Goal: Task Accomplishment & Management: Use online tool/utility

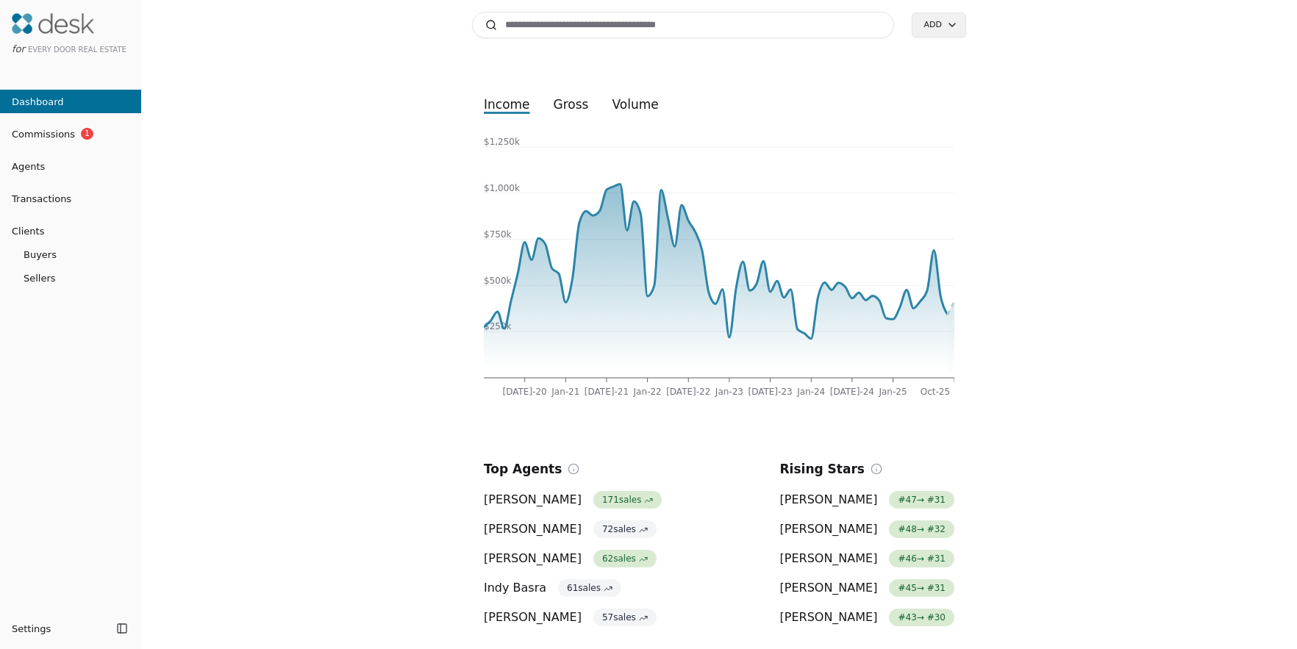
click at [617, 20] on input at bounding box center [683, 25] width 422 height 26
click at [51, 209] on button "Transactions" at bounding box center [70, 199] width 141 height 24
click at [54, 201] on span "Transactions" at bounding box center [35, 198] width 71 height 15
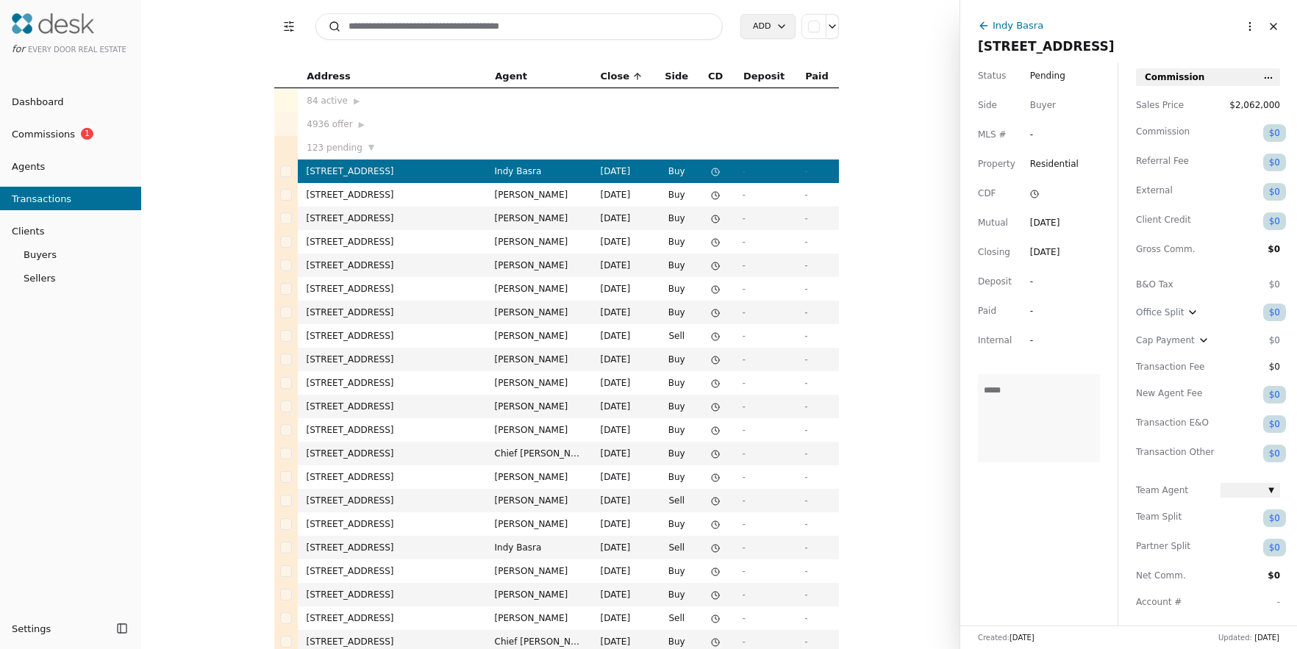
click at [606, 29] on input at bounding box center [519, 26] width 408 height 26
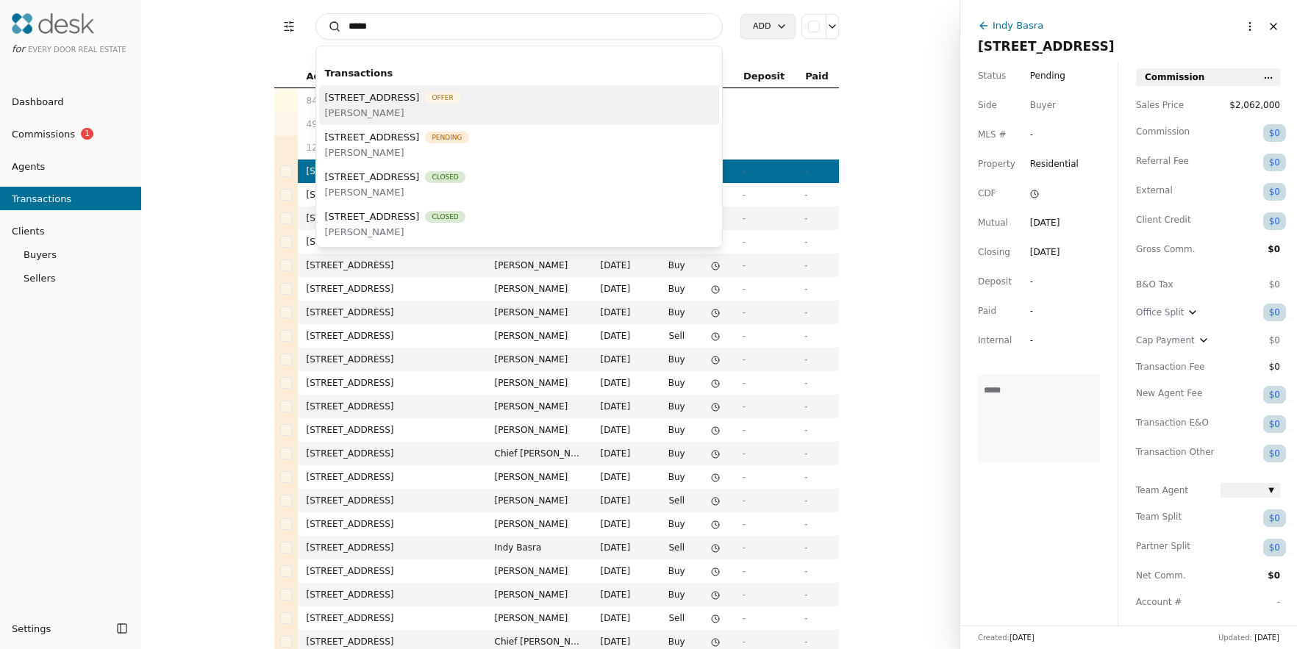
type input "*****"
click at [460, 107] on span "[PERSON_NAME]" at bounding box center [392, 112] width 135 height 15
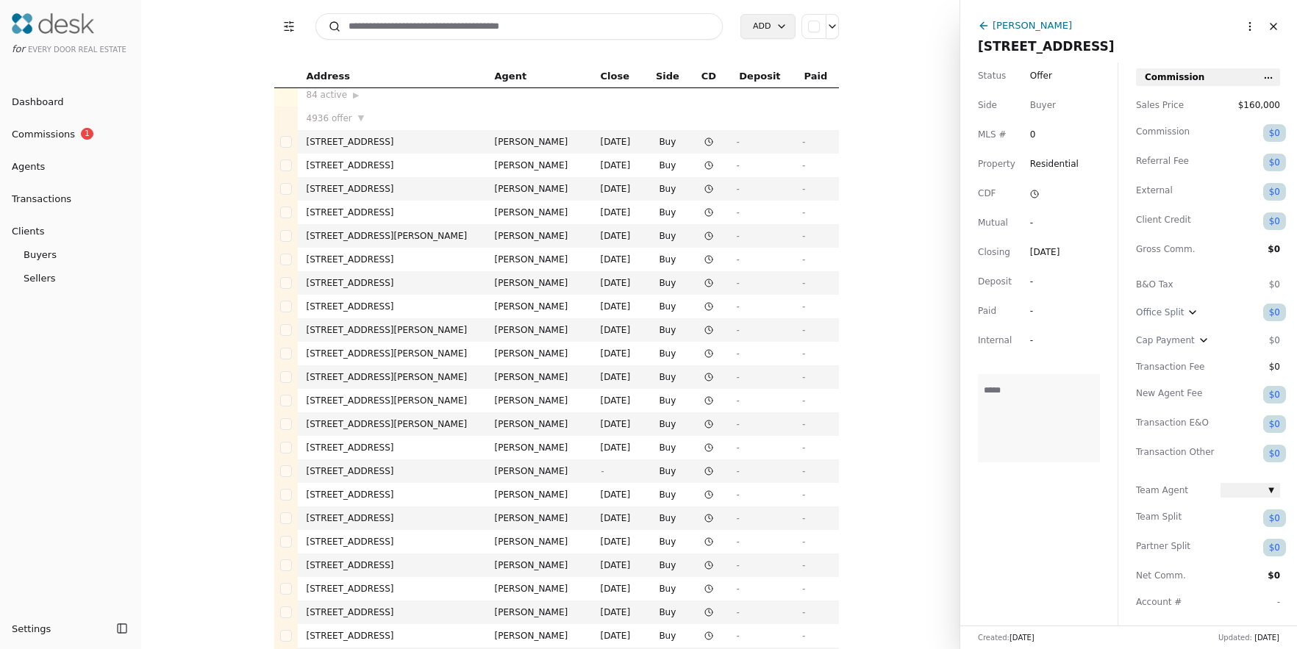
scroll to position [15, 0]
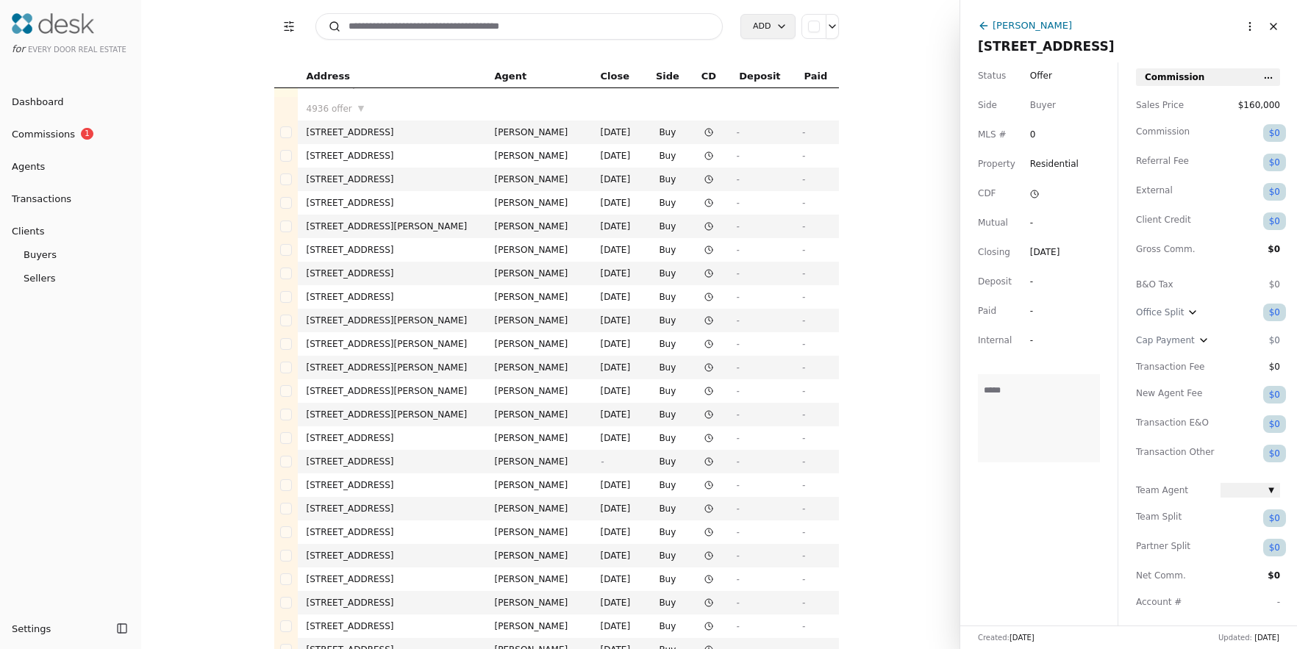
click at [402, 38] on input at bounding box center [519, 26] width 408 height 26
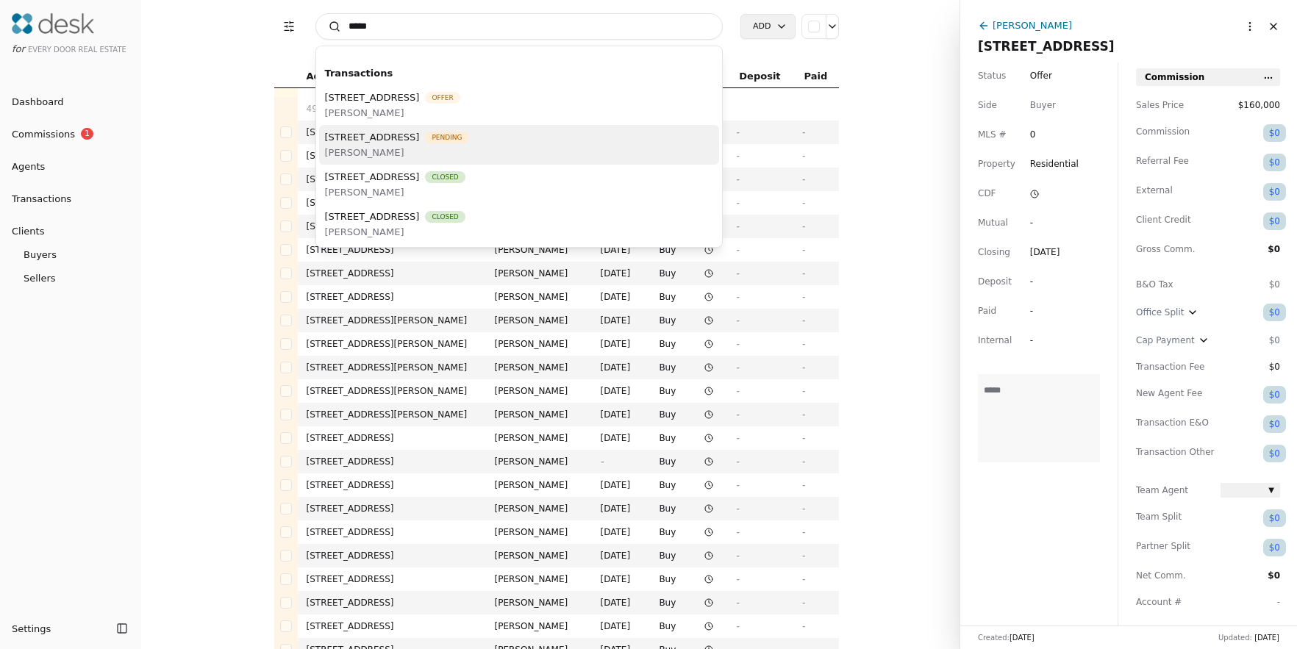
type input "*****"
click at [420, 135] on span "[STREET_ADDRESS]" at bounding box center [372, 136] width 95 height 15
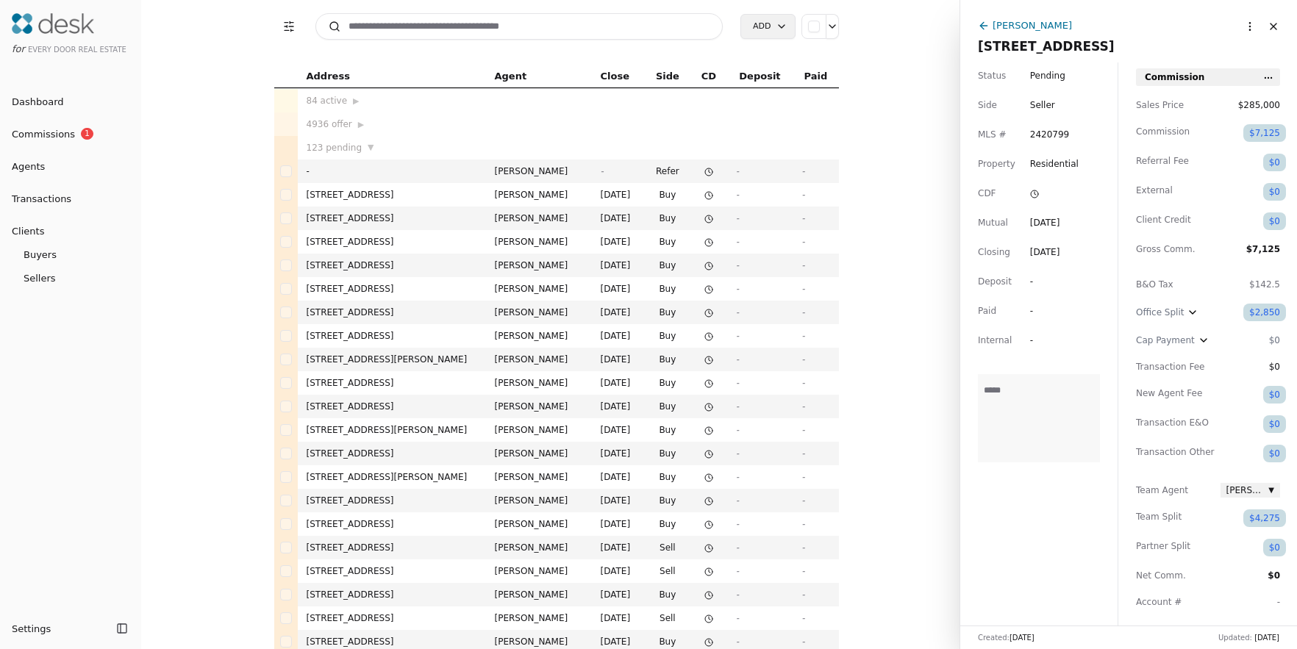
click at [1188, 313] on icon "button" at bounding box center [1192, 313] width 12 height 12
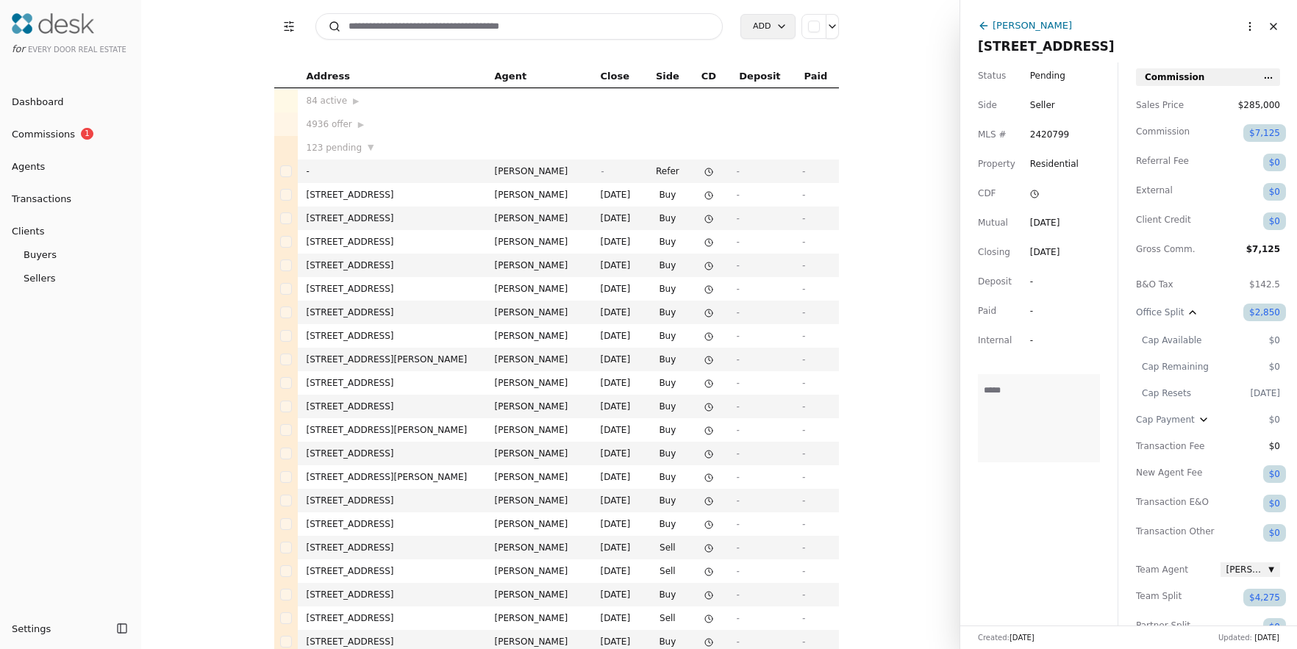
click at [1270, 309] on div "$2,850" at bounding box center [1264, 313] width 43 height 18
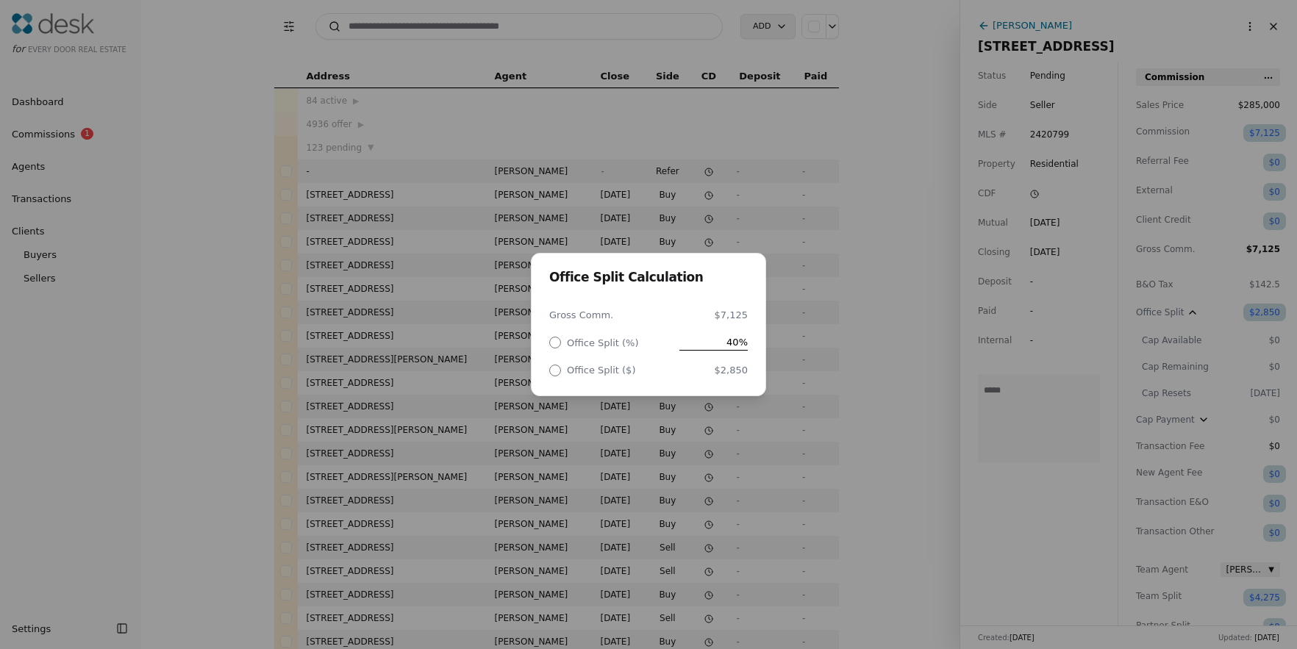
click at [935, 373] on div "Office Split Calculation Gross Comm. $7,125 Office Split (%) 40% Office Split (…" at bounding box center [648, 324] width 1297 height 649
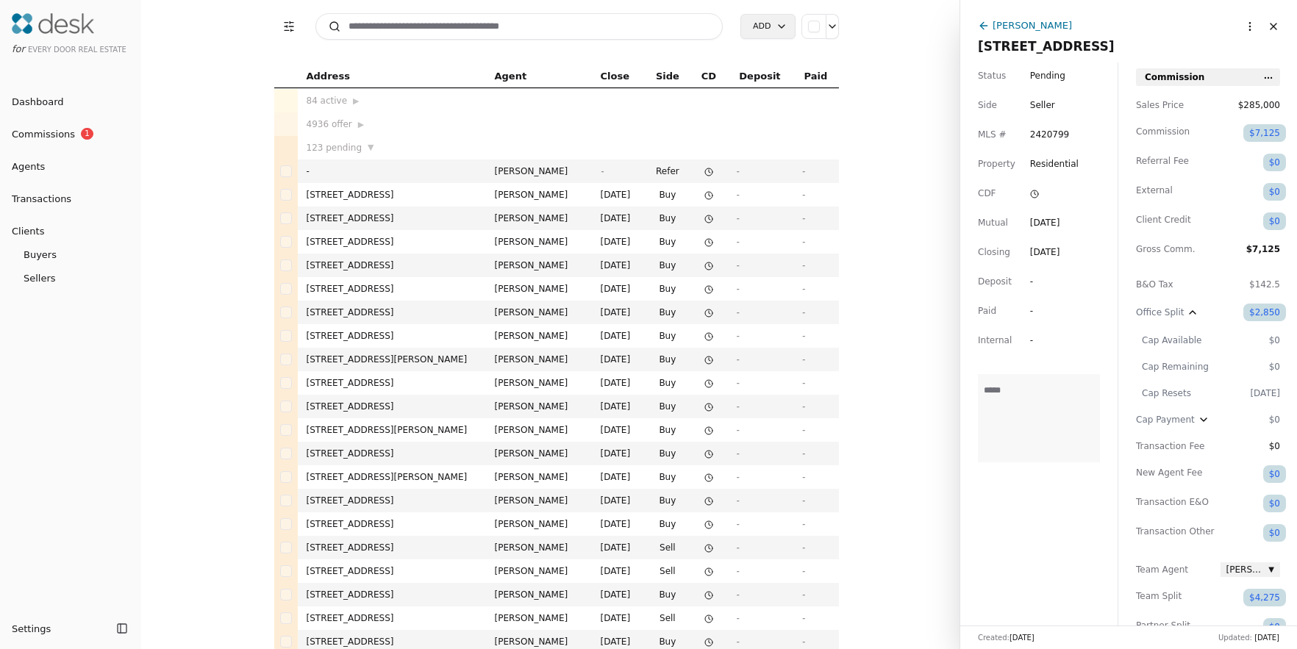
click at [1257, 135] on div "$7,125" at bounding box center [1264, 133] width 43 height 18
click at [1264, 312] on div "$2,850" at bounding box center [1264, 313] width 43 height 18
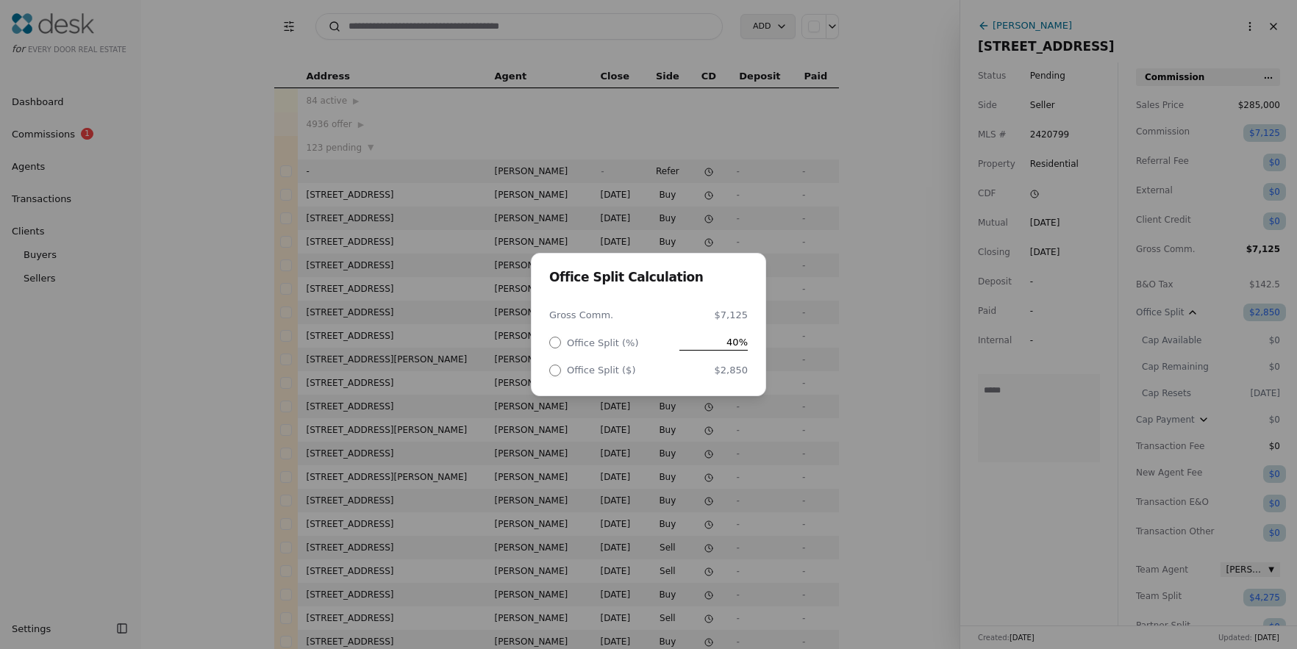
click at [873, 365] on div "Office Split Calculation Gross Comm. $7,125 Office Split (%) 40% Office Split (…" at bounding box center [648, 324] width 1297 height 649
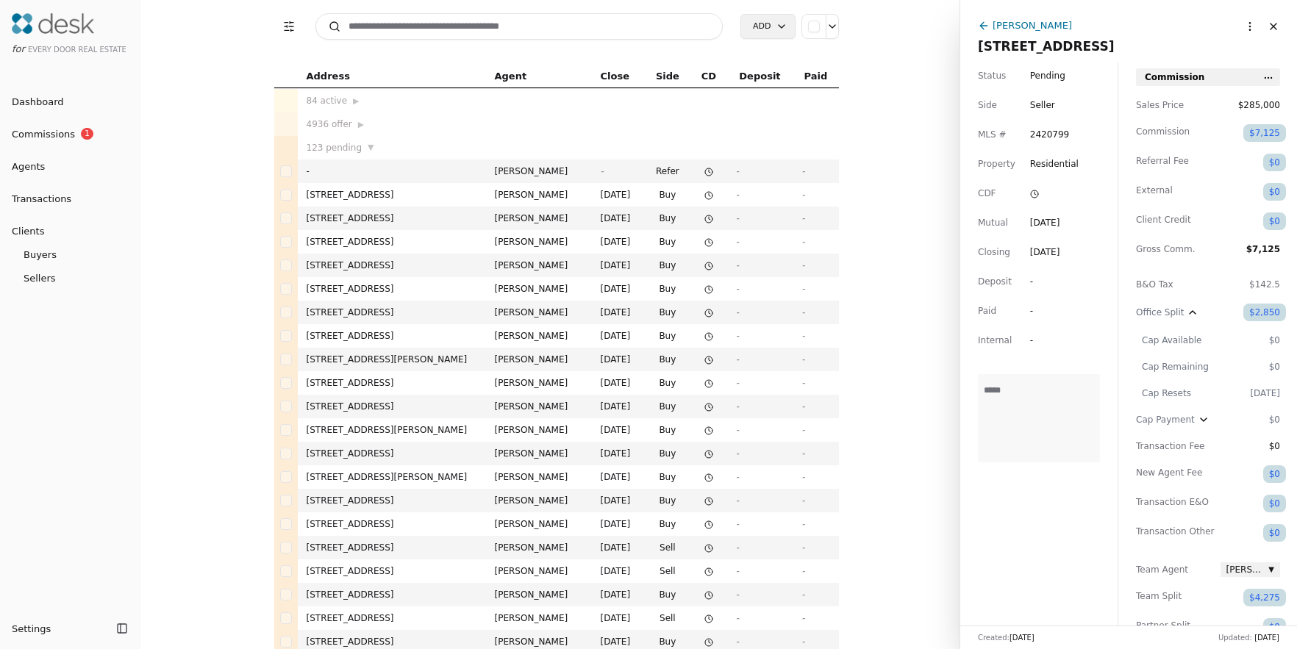
click at [1202, 317] on div "Office Split" at bounding box center [1175, 313] width 79 height 18
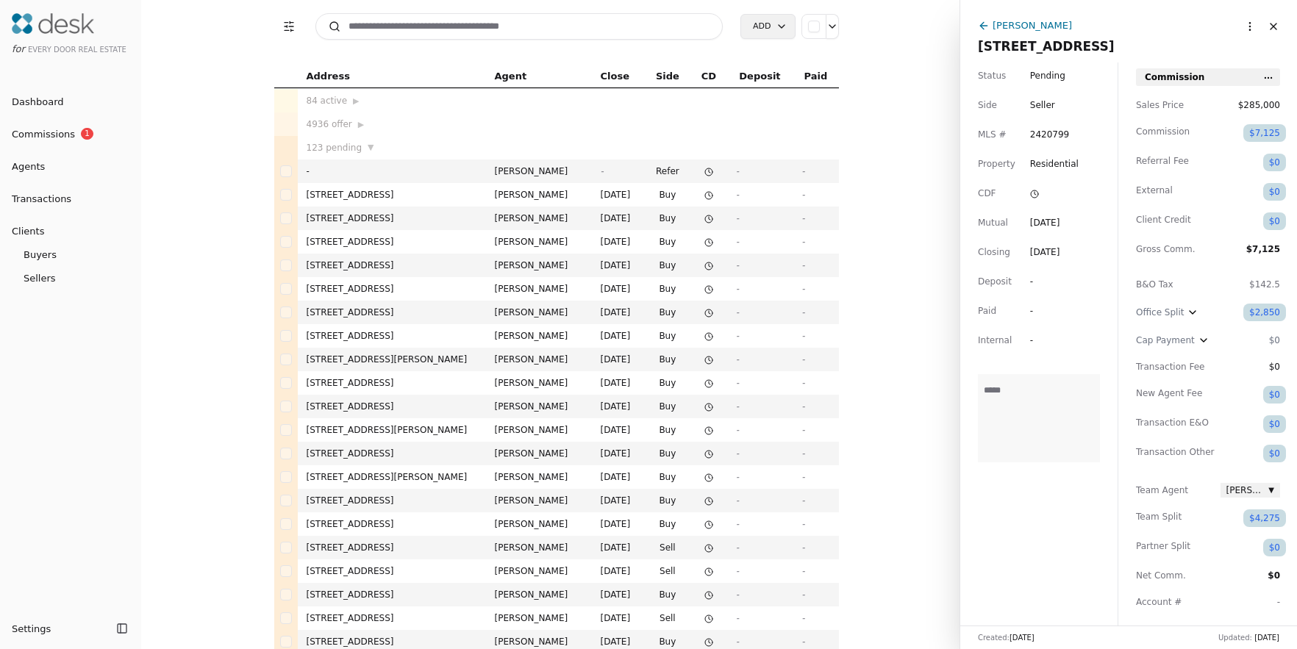
click at [1189, 308] on icon "button" at bounding box center [1192, 313] width 12 height 12
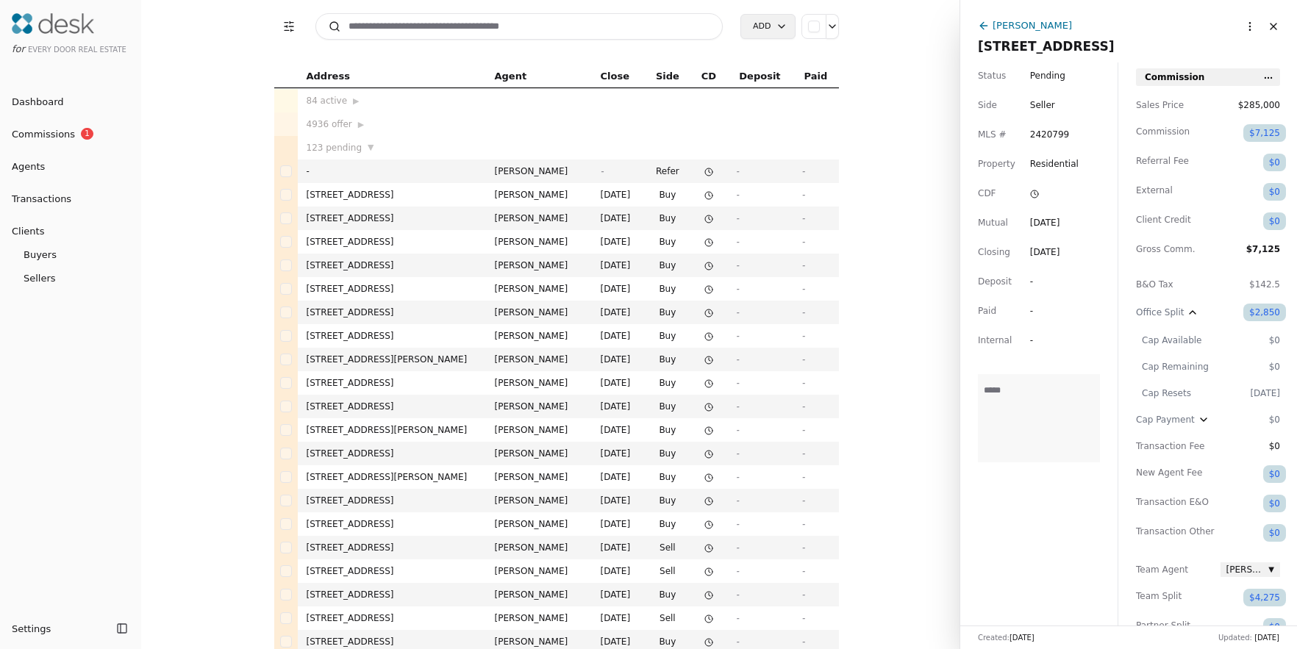
click at [1187, 313] on icon "button" at bounding box center [1192, 313] width 12 height 12
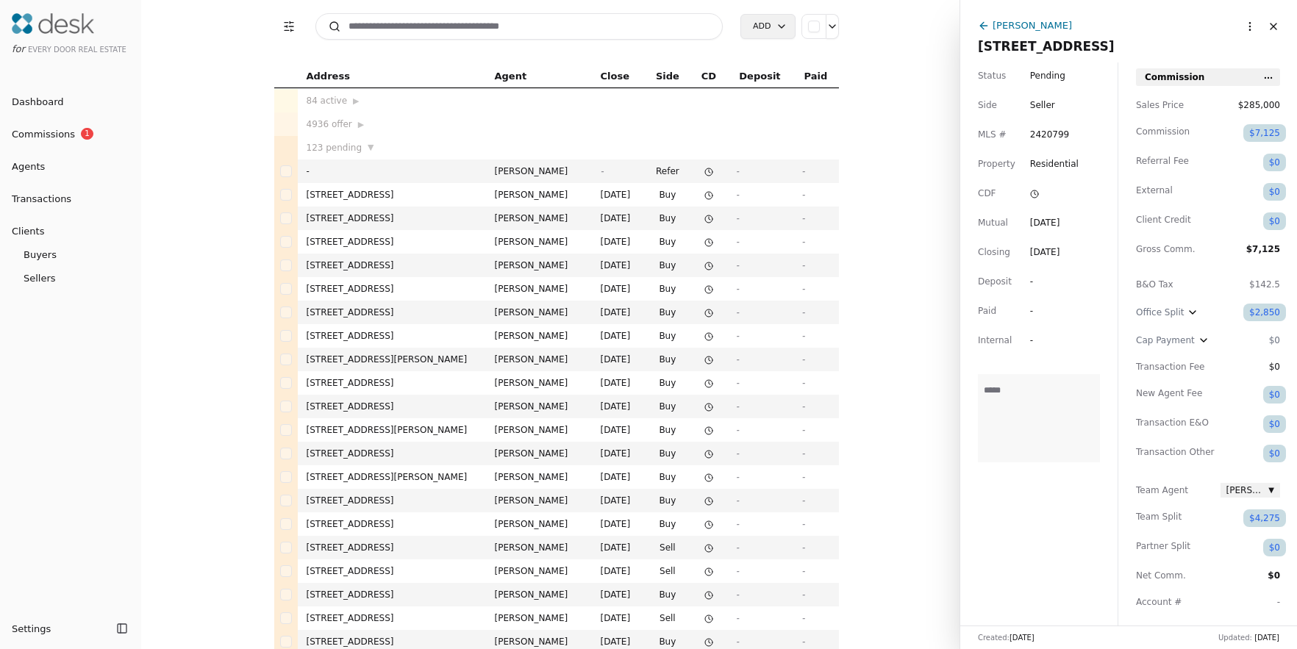
click at [1200, 337] on icon "button" at bounding box center [1203, 340] width 12 height 12
click at [1197, 337] on icon "button" at bounding box center [1203, 340] width 12 height 12
click at [1203, 341] on icon "button" at bounding box center [1203, 340] width 12 height 12
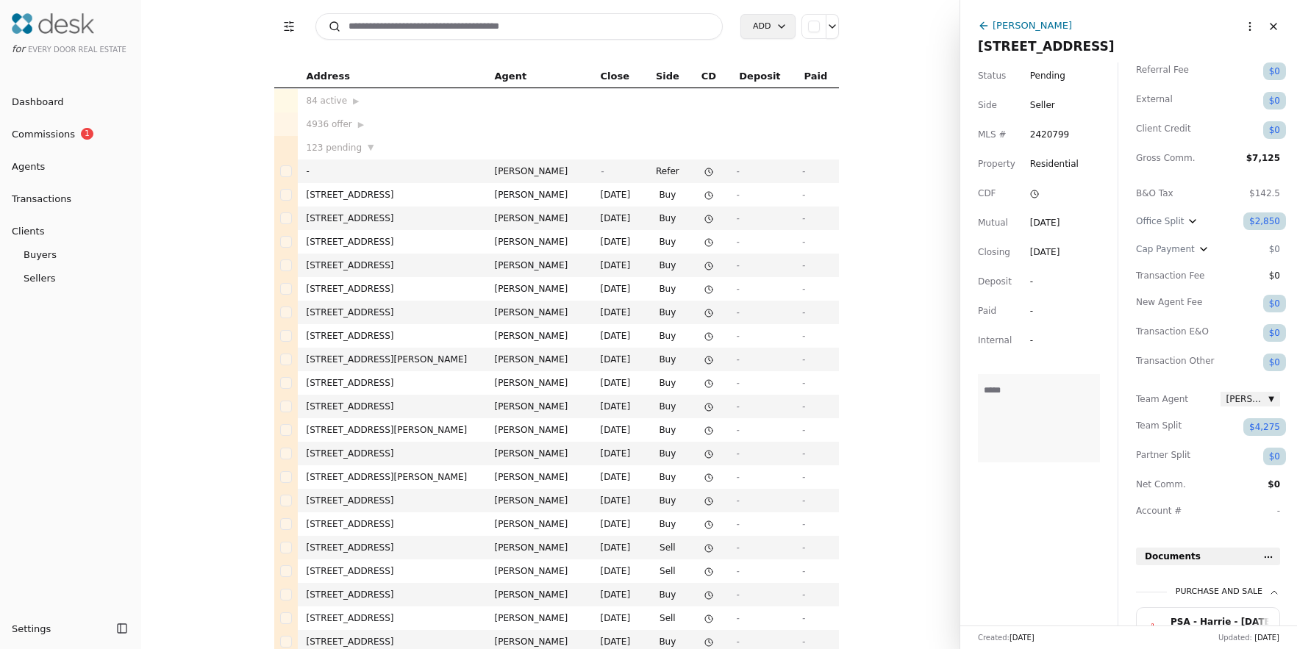
scroll to position [104, 0]
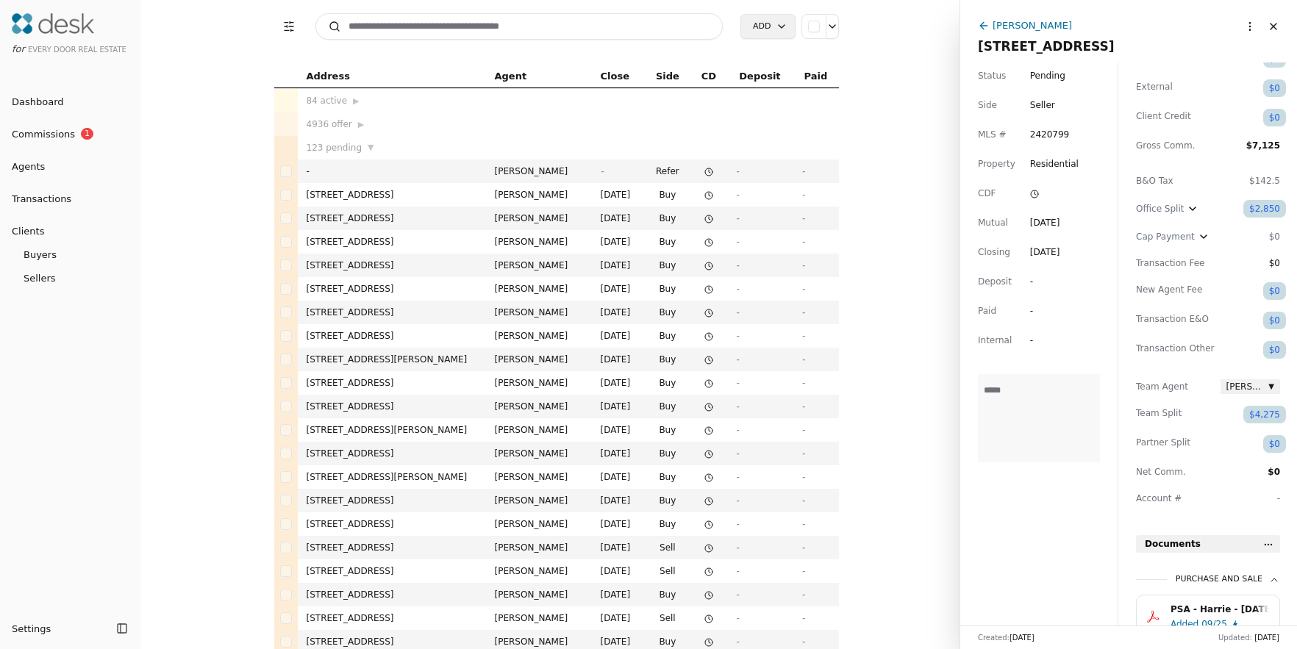
click at [1162, 412] on span "Team Split" at bounding box center [1175, 415] width 79 height 18
click at [1256, 412] on div "$4,275" at bounding box center [1264, 415] width 43 height 18
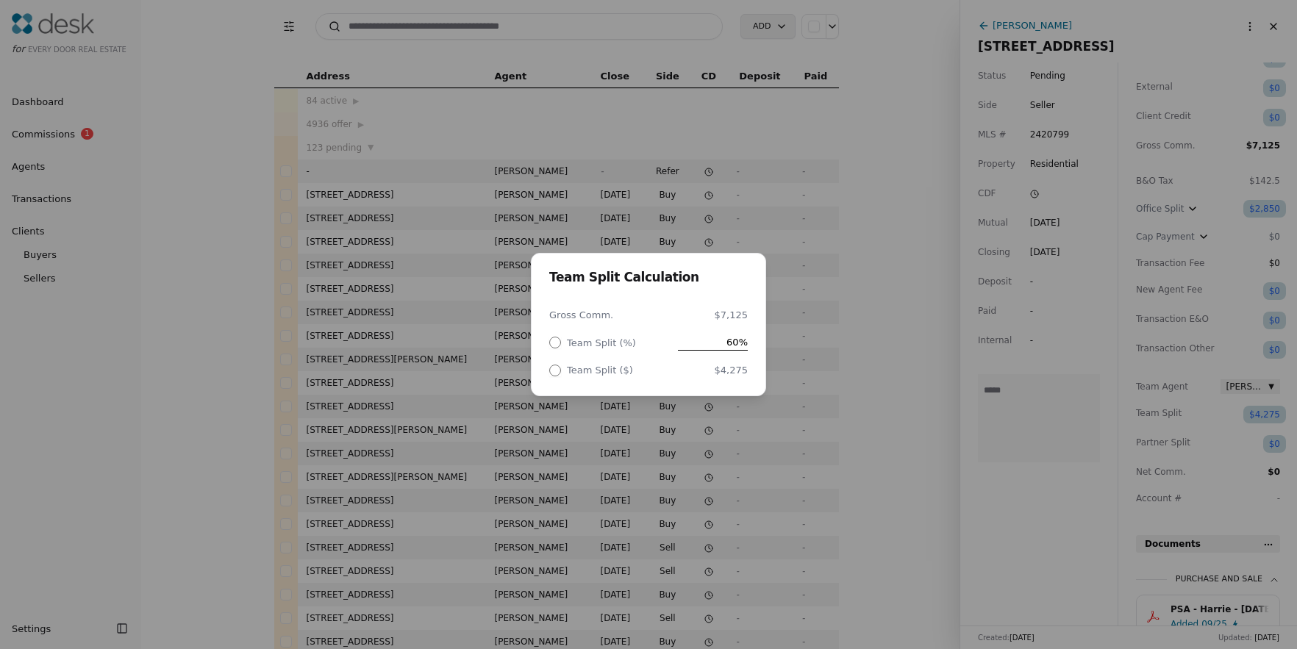
click at [879, 408] on div "Team Split Calculation Gross Comm. $7,125 Team Split (%) 60% Team Split ($) $4,…" at bounding box center [648, 324] width 1297 height 649
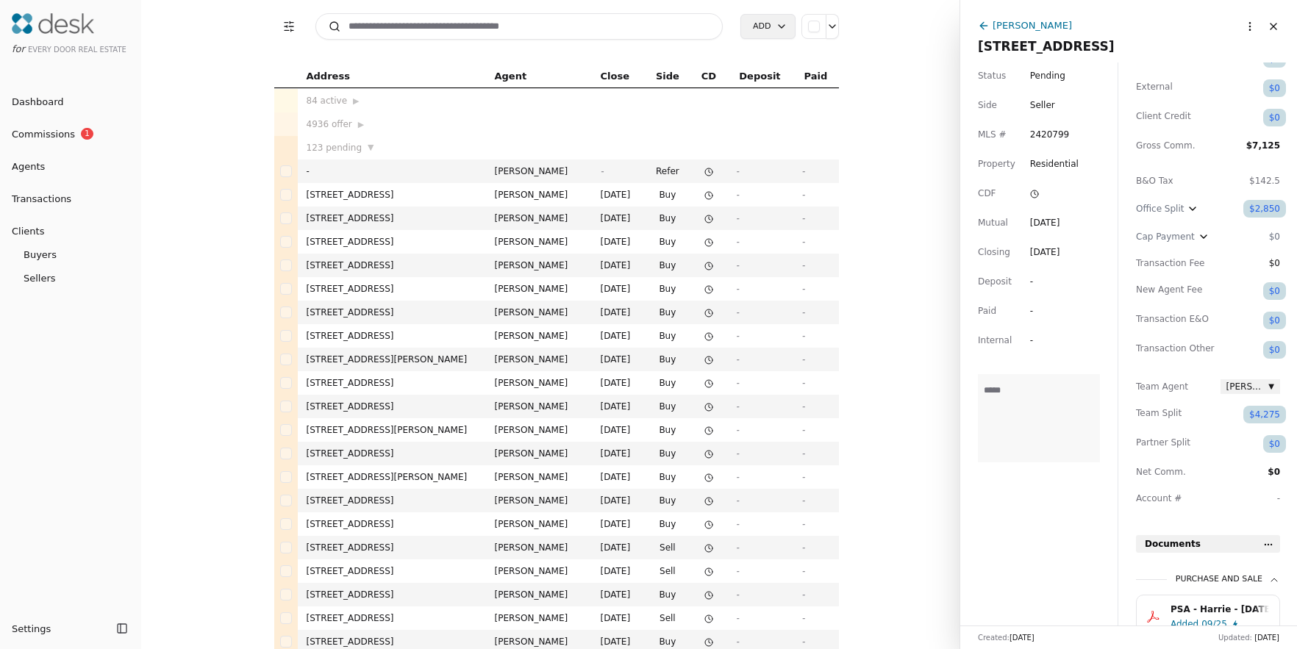
click at [1278, 211] on div "$2,850" at bounding box center [1264, 209] width 43 height 18
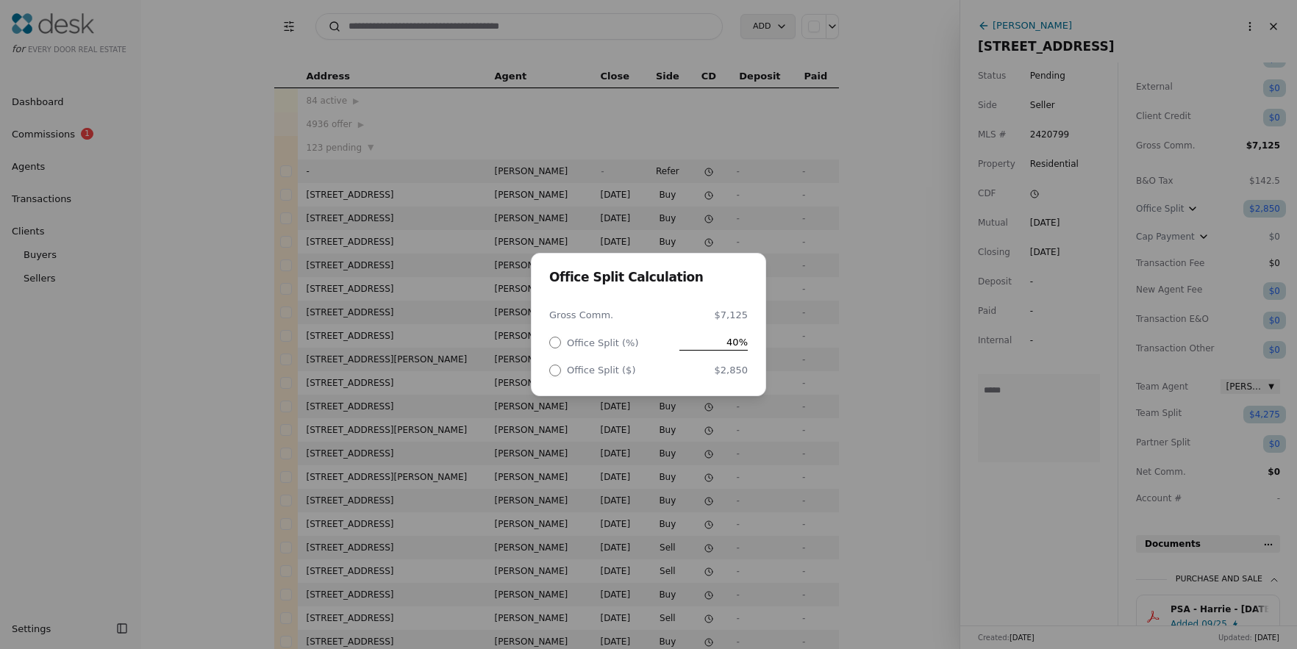
click at [877, 396] on div "Office Split Calculation Gross Comm. $7,125 Office Split (%) 40% Office Split (…" at bounding box center [648, 324] width 1297 height 649
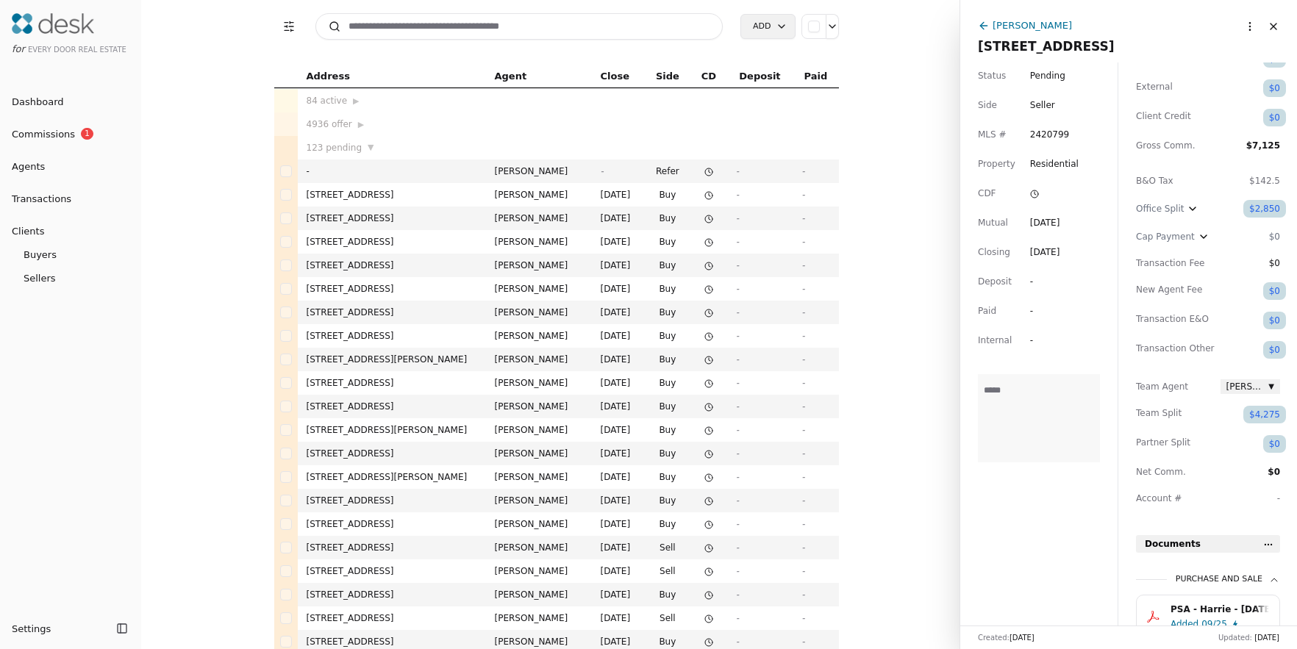
click at [1259, 209] on div "$2,850" at bounding box center [1264, 209] width 43 height 18
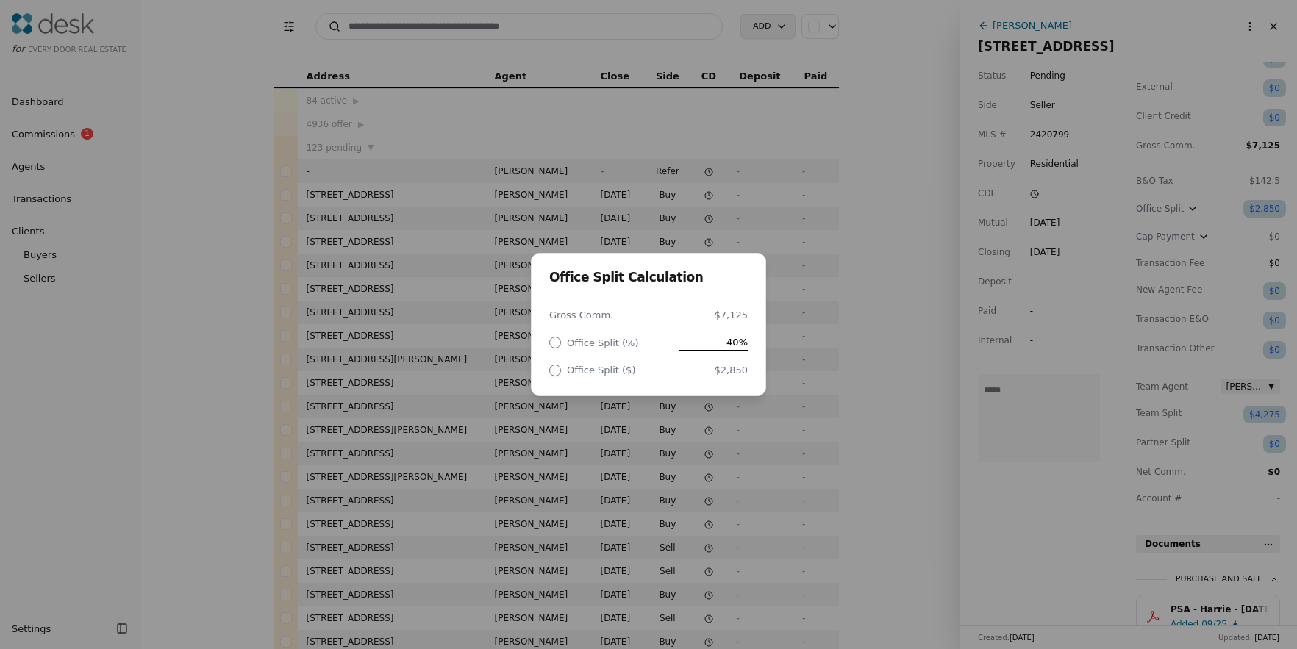
drag, startPoint x: 845, startPoint y: 351, endPoint x: 854, endPoint y: 352, distance: 9.6
click at [845, 352] on div "Office Split Calculation Gross Comm. $7,125 Office Split (%) 40% Office Split (…" at bounding box center [648, 324] width 1297 height 649
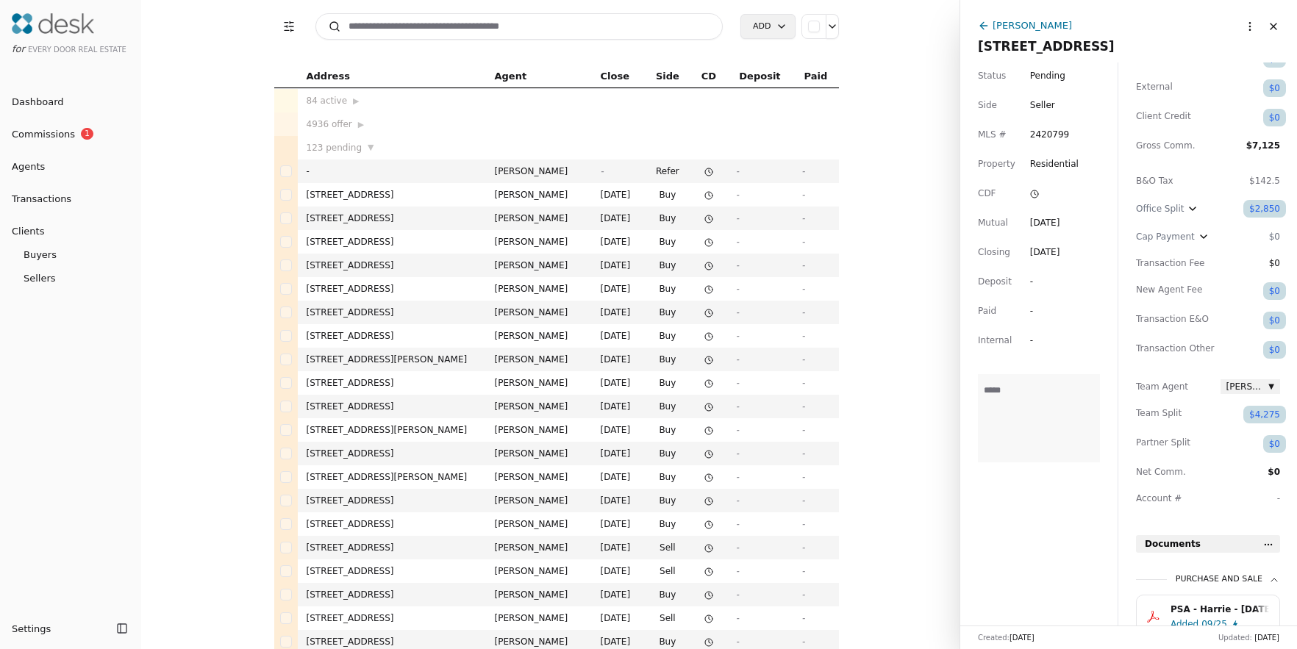
click at [1267, 210] on div "$2,850" at bounding box center [1264, 209] width 43 height 18
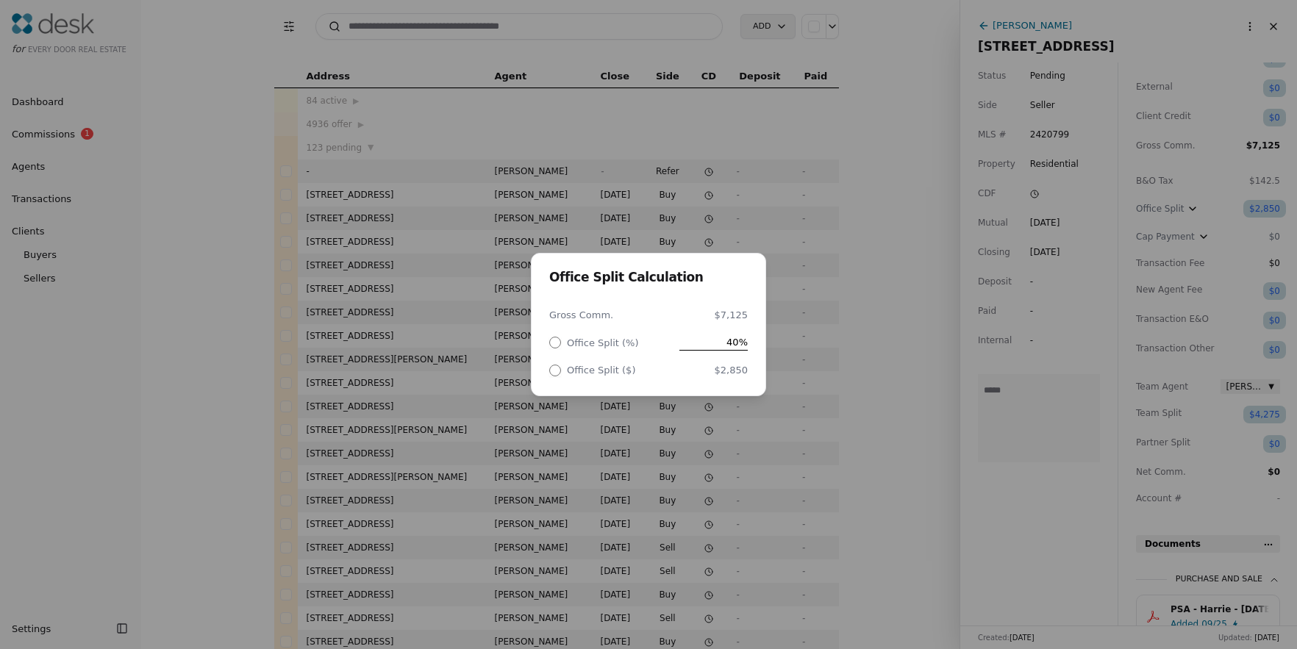
click at [853, 343] on div "Office Split Calculation Gross Comm. $7,125 Office Split (%) 40% Office Split (…" at bounding box center [648, 324] width 1297 height 649
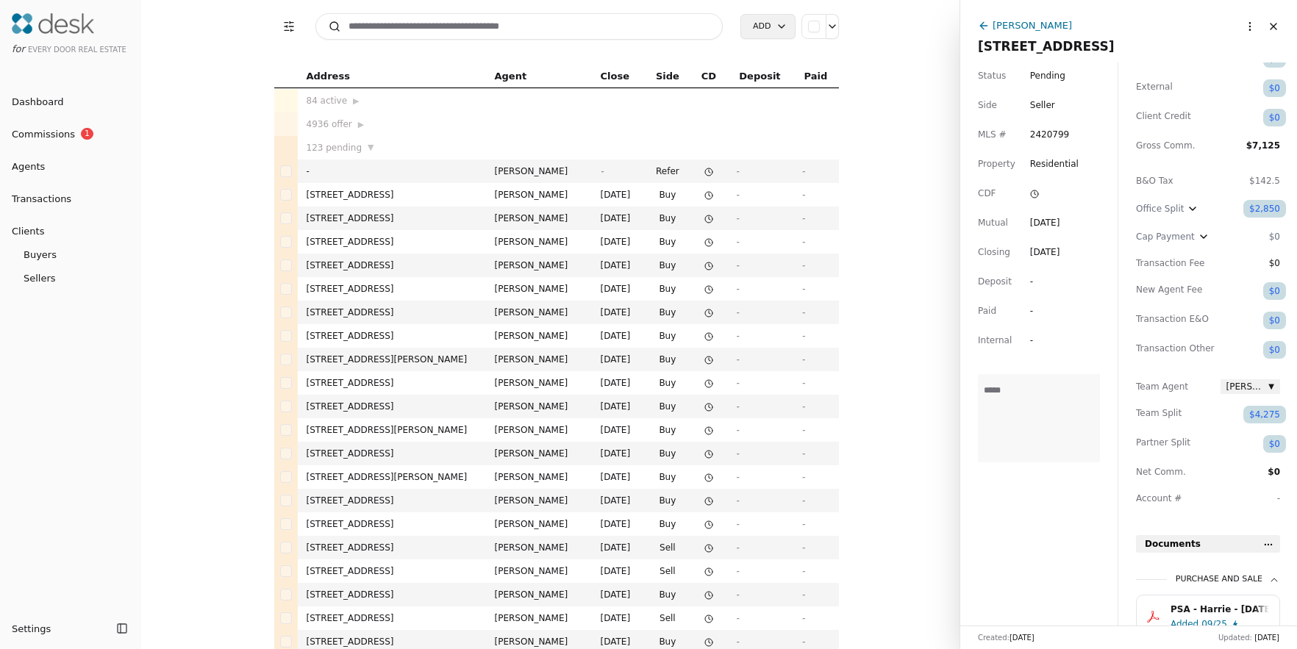
click at [1269, 207] on div "$2,850" at bounding box center [1264, 209] width 43 height 18
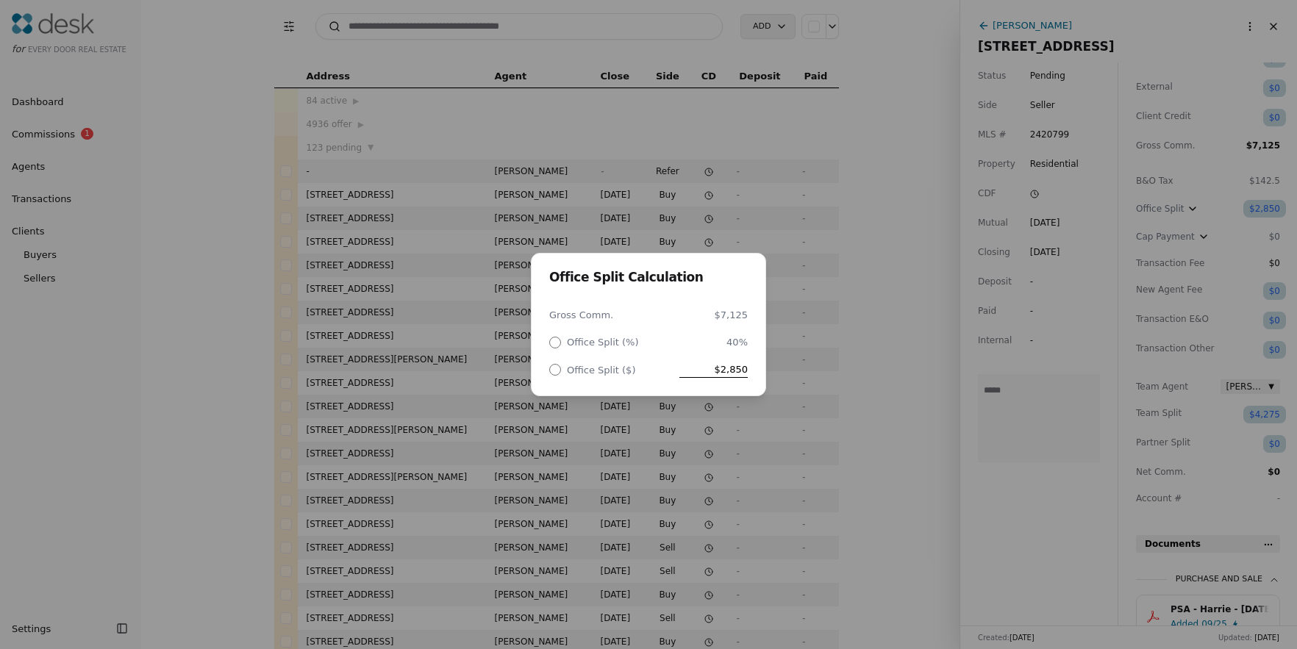
click at [725, 370] on span "$2,850" at bounding box center [713, 369] width 68 height 15
click at [729, 368] on input "*****" at bounding box center [700, 369] width 96 height 15
click at [728, 368] on input "*****" at bounding box center [700, 369] width 96 height 15
click at [729, 368] on input "*****" at bounding box center [700, 369] width 96 height 15
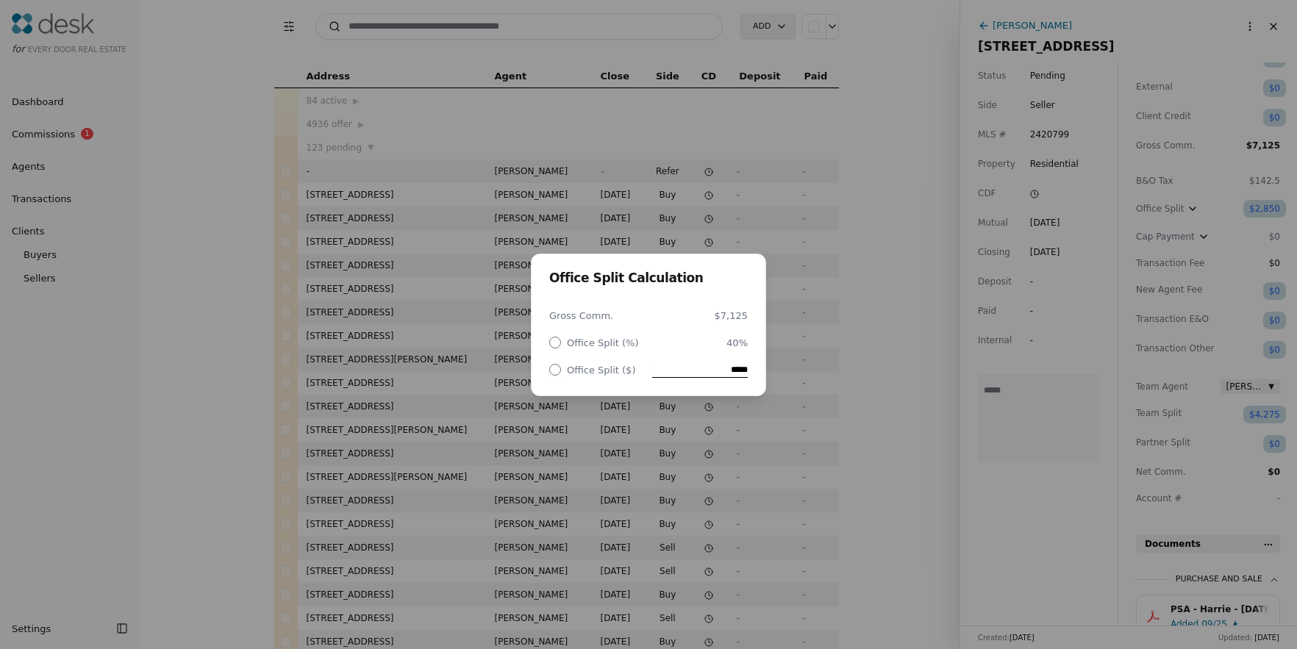
paste input "***"
type input "********"
click at [923, 375] on div "Office Split Calculation Gross Comm. $7,125 Office Split (%) 40% Office Split (…" at bounding box center [648, 324] width 1297 height 649
click at [866, 387] on div "Office Fee Calculation Gross Comm. $7,125 Office Fee (%) 39.20% Office Fee ($) …" at bounding box center [648, 324] width 1297 height 649
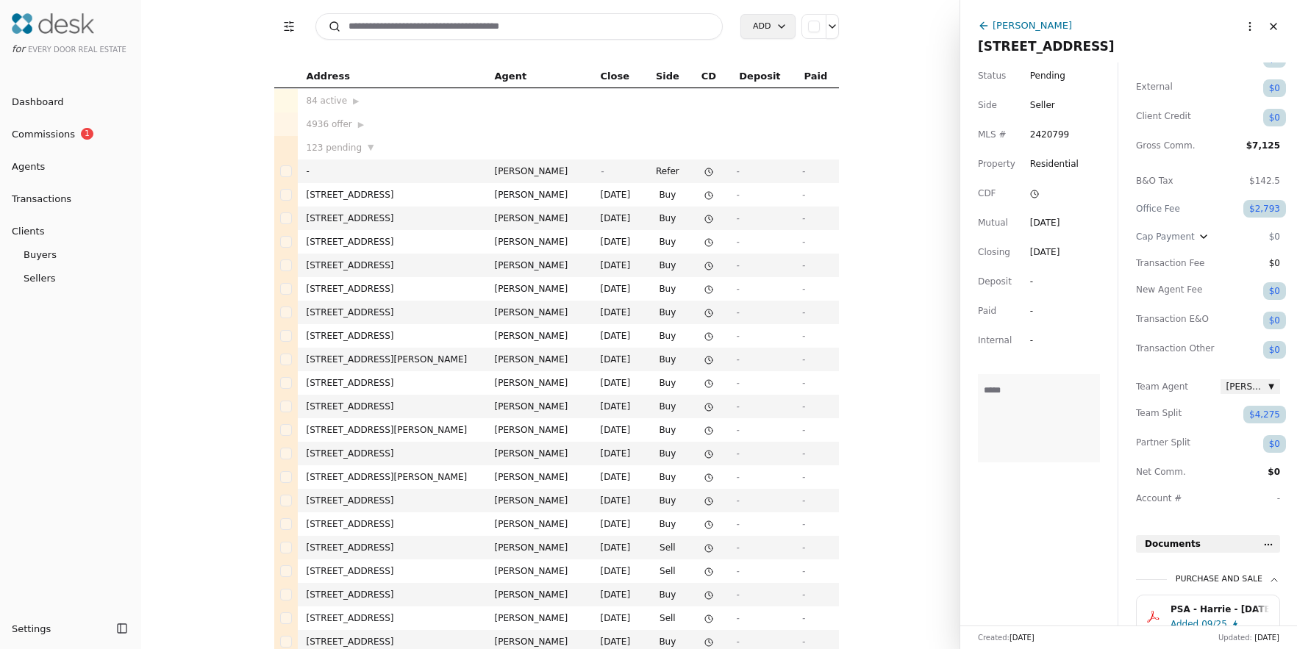
click at [1260, 413] on div "$4,275" at bounding box center [1264, 415] width 43 height 18
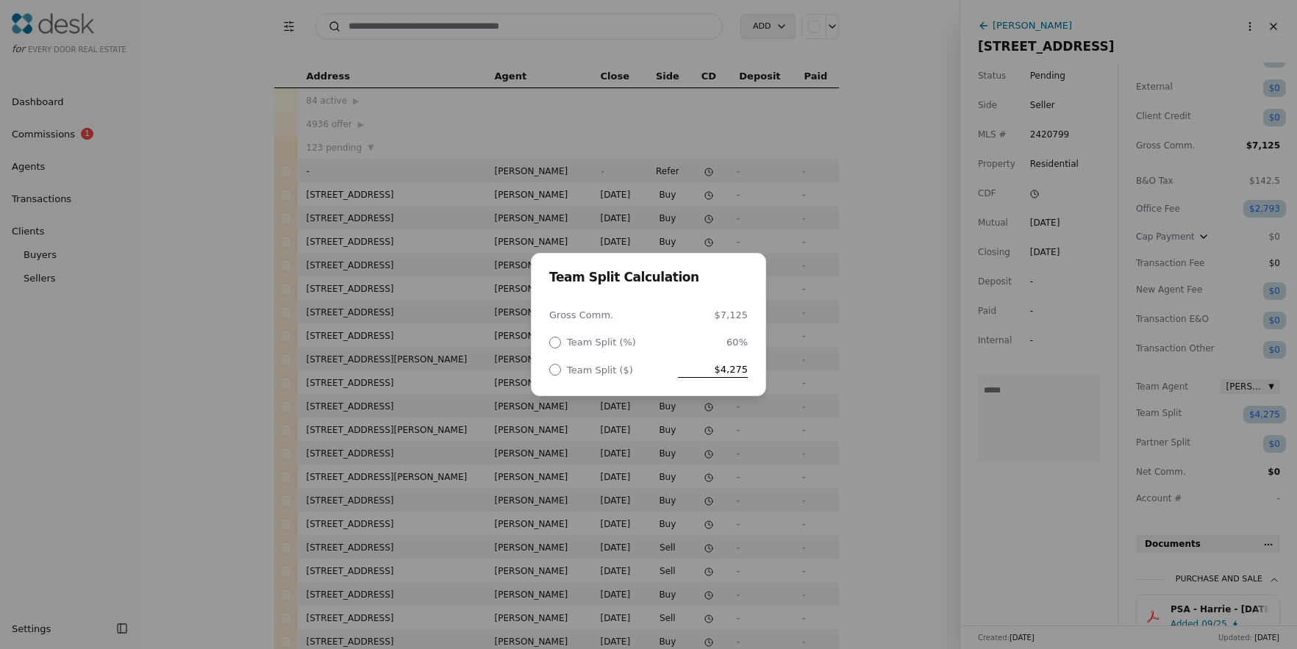
click at [727, 370] on span "$4,275" at bounding box center [713, 369] width 70 height 15
click at [729, 373] on input "********" at bounding box center [699, 369] width 97 height 15
type input "********"
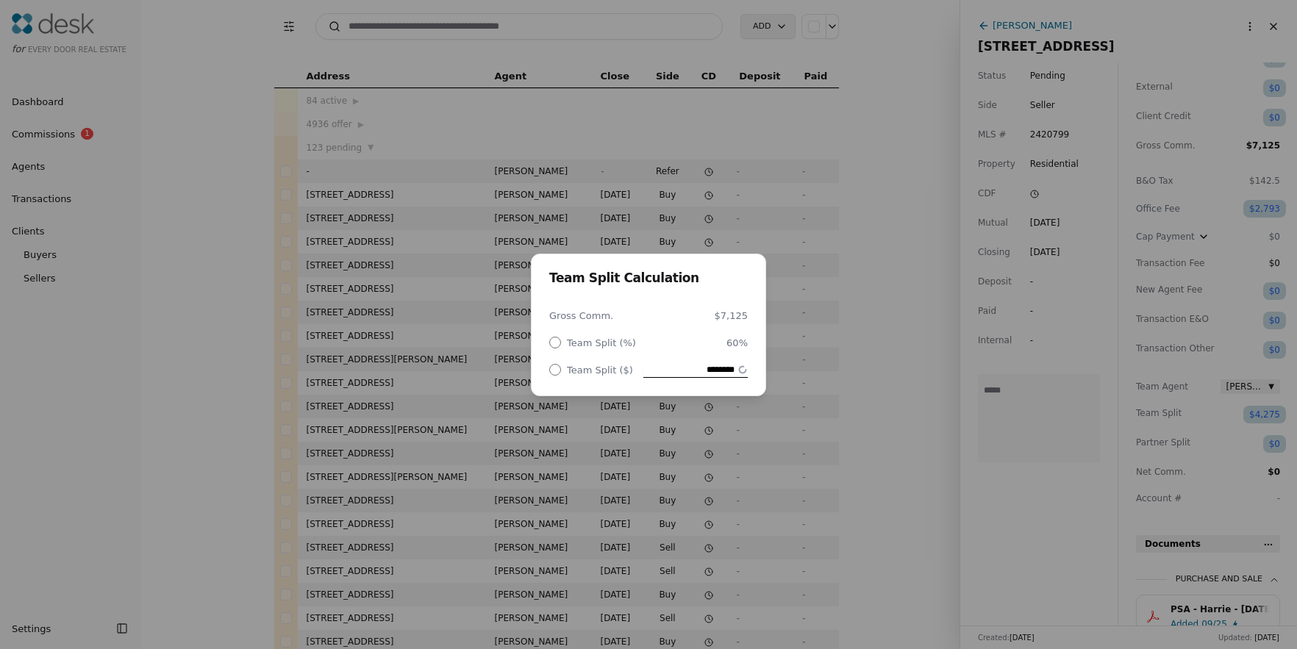
click at [905, 334] on div "Team Split Calculation Gross Comm. $7,125 Team Split (%) 60% Team Split ($) ***…" at bounding box center [648, 324] width 1297 height 649
click at [902, 349] on div "Team Split Calculation Gross Comm. $7,125 Team Split (%) 60% Team Split ($) $4,…" at bounding box center [648, 324] width 1297 height 649
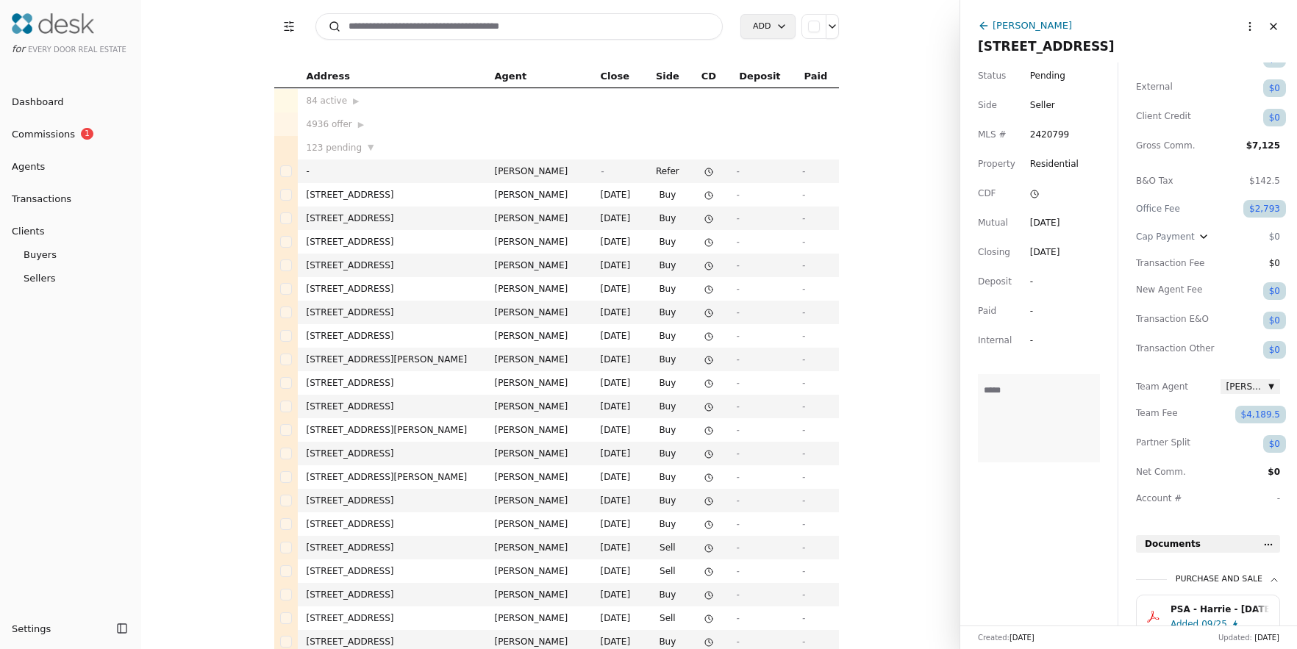
click at [1195, 208] on div "Office Fee" at bounding box center [1175, 209] width 79 height 18
click at [1258, 207] on div "$2,793" at bounding box center [1264, 209] width 43 height 18
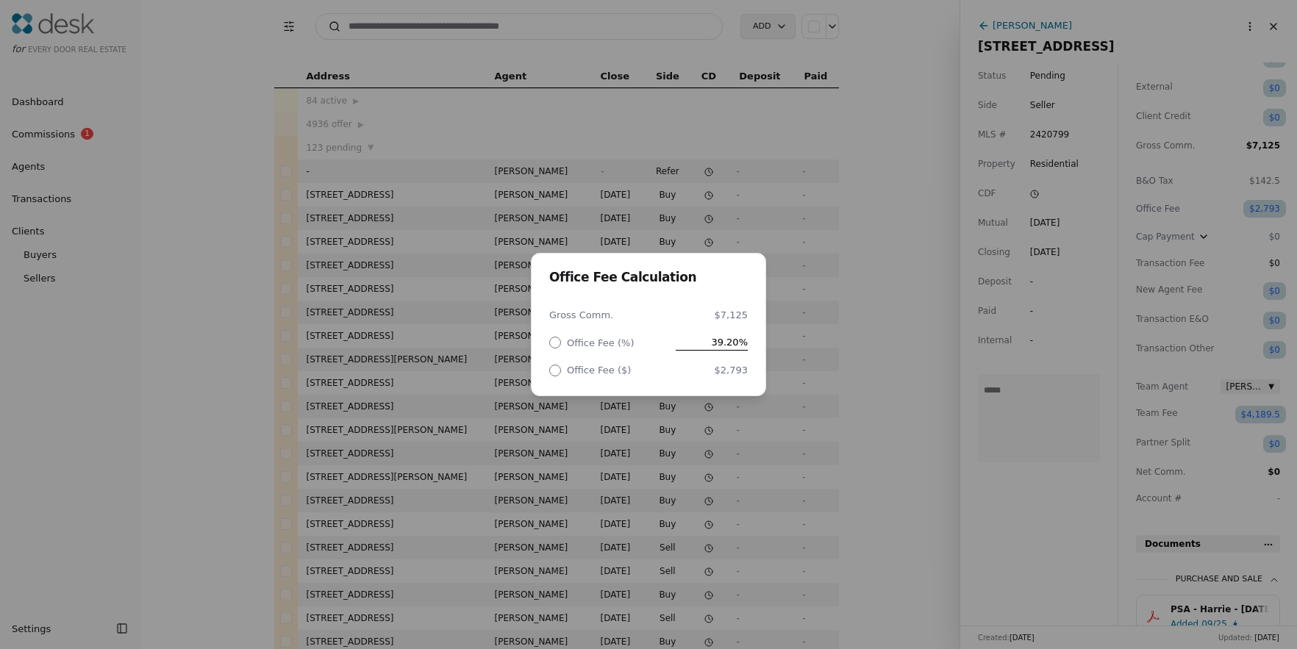
click at [869, 339] on div "Office Fee Calculation Gross Comm. $7,125 Office Fee (%) 39.20% Office Fee ($) …" at bounding box center [648, 324] width 1297 height 649
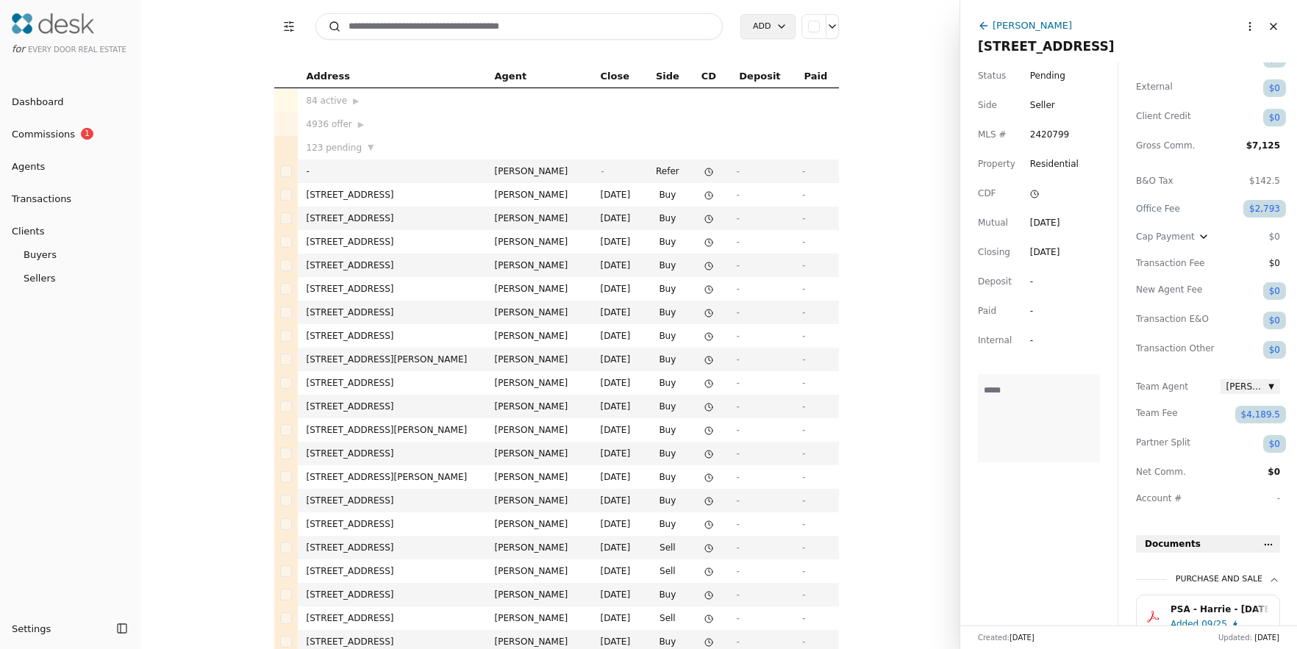
click at [1256, 210] on div "$2,793" at bounding box center [1264, 209] width 43 height 18
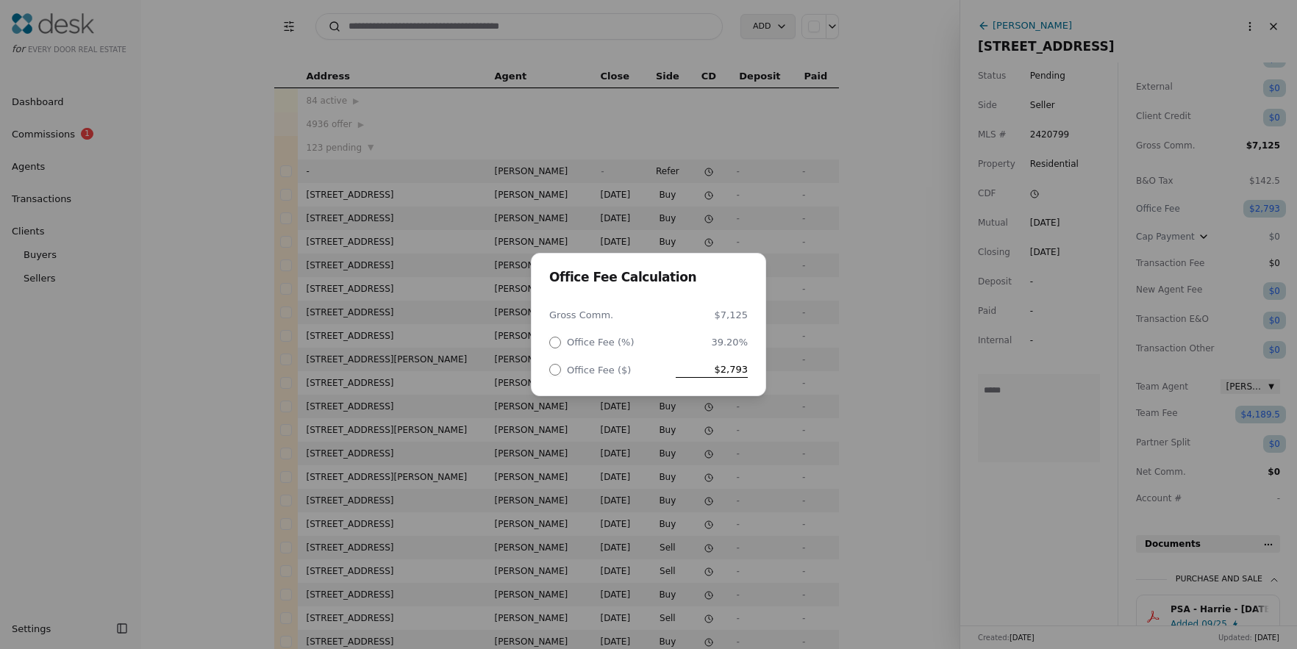
click at [909, 363] on div "Office Fee Calculation Gross Comm. $7,125 Office Fee (%) 39.20% Office Fee ($) …" at bounding box center [648, 324] width 1297 height 649
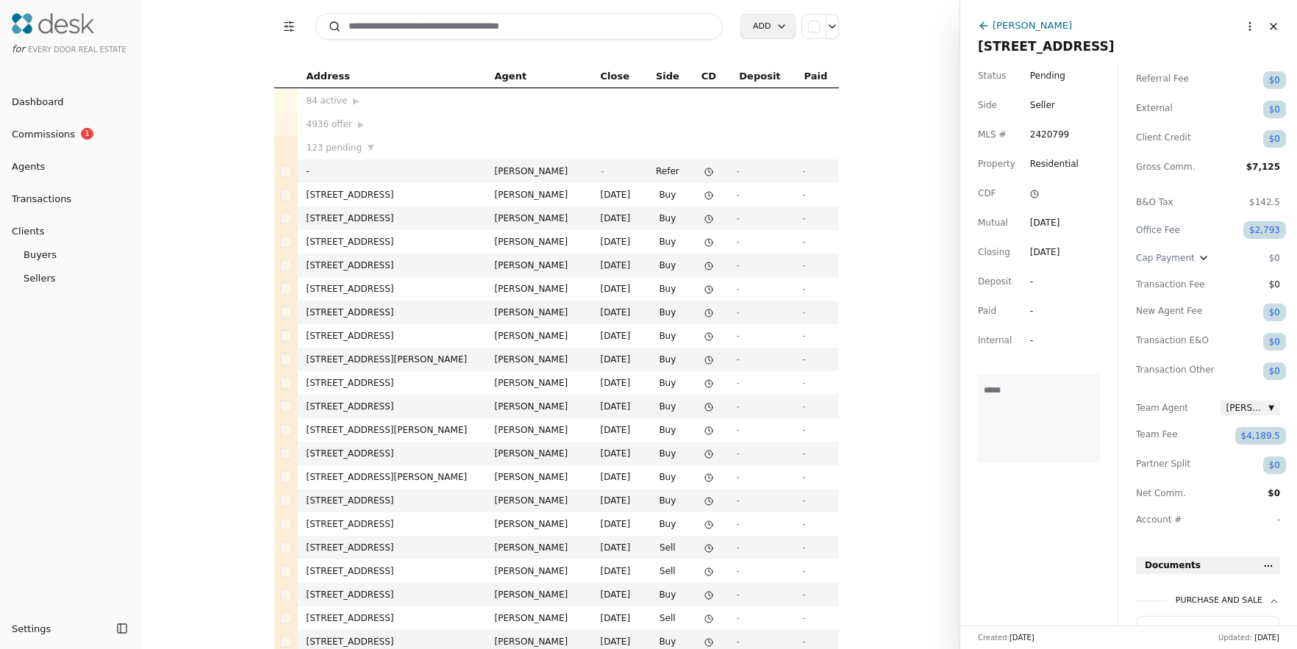
scroll to position [0, 0]
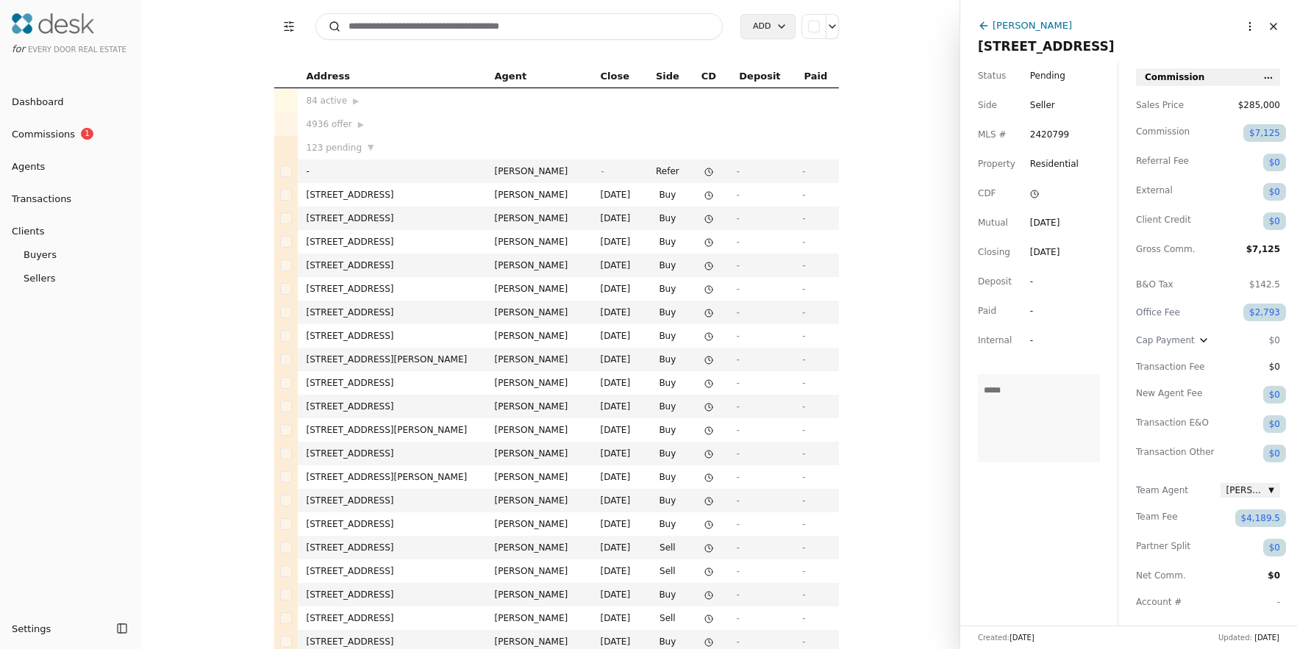
click at [548, 24] on input at bounding box center [519, 26] width 408 height 26
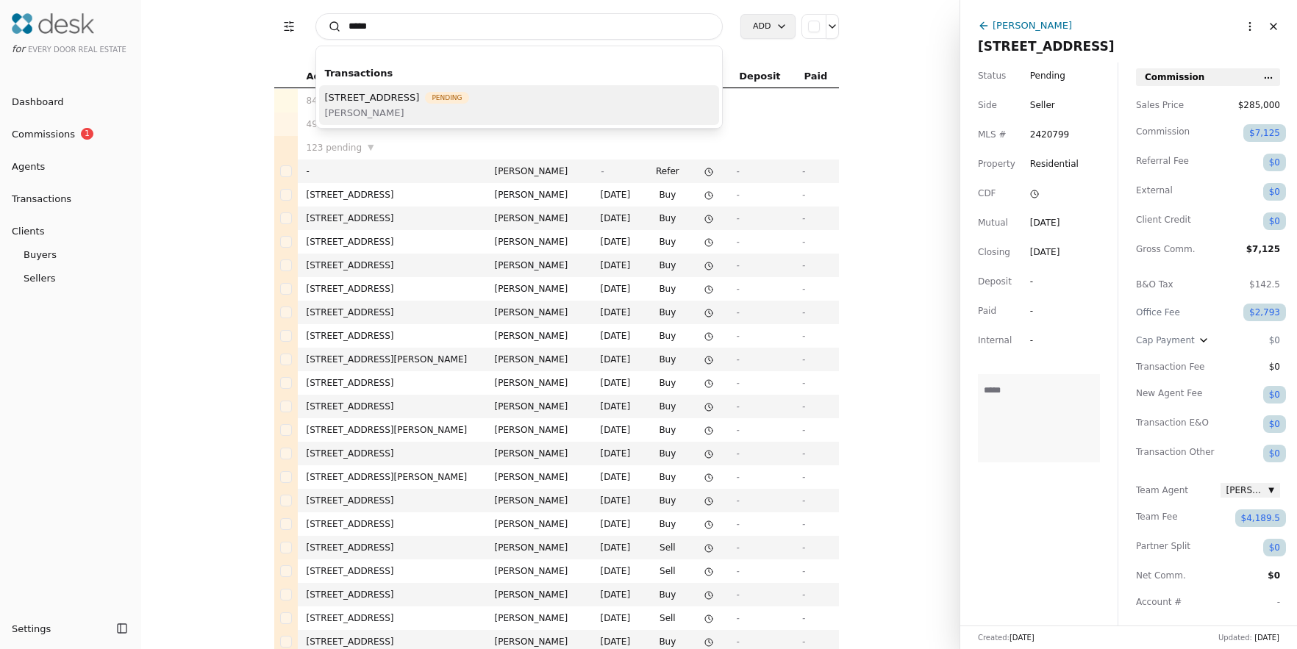
type input "*****"
click at [420, 96] on span "[STREET_ADDRESS]" at bounding box center [372, 97] width 95 height 15
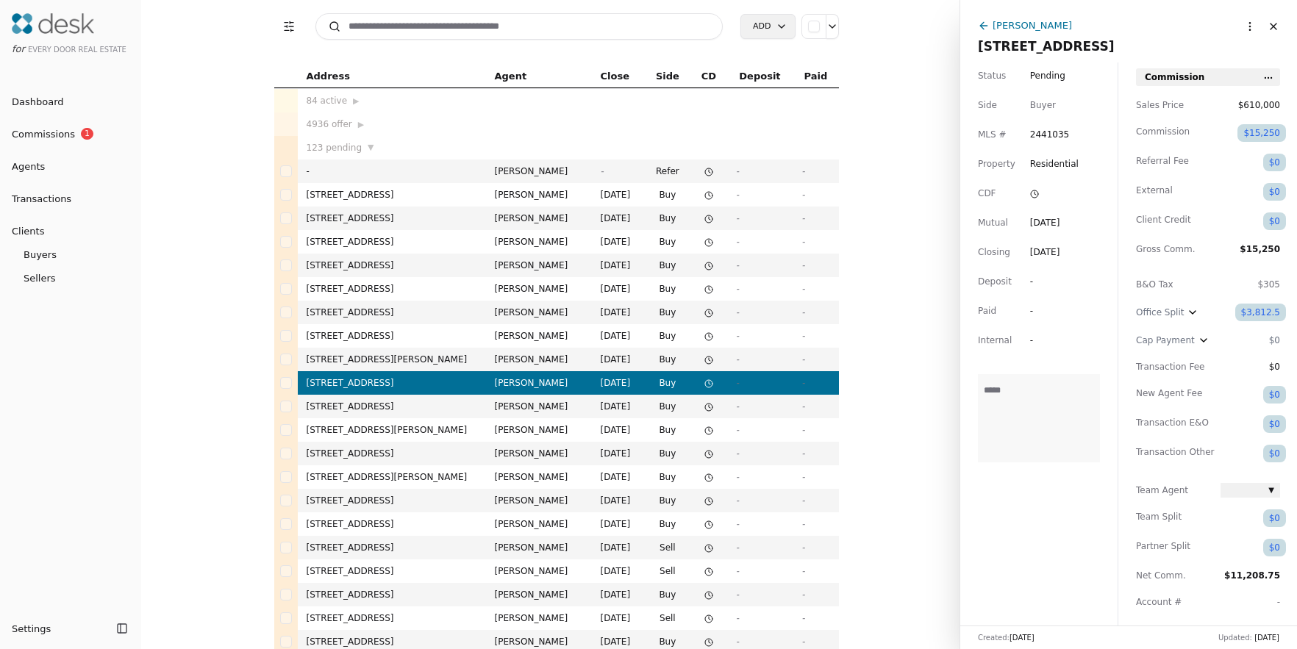
click at [1273, 489] on span "▼" at bounding box center [1271, 490] width 6 height 12
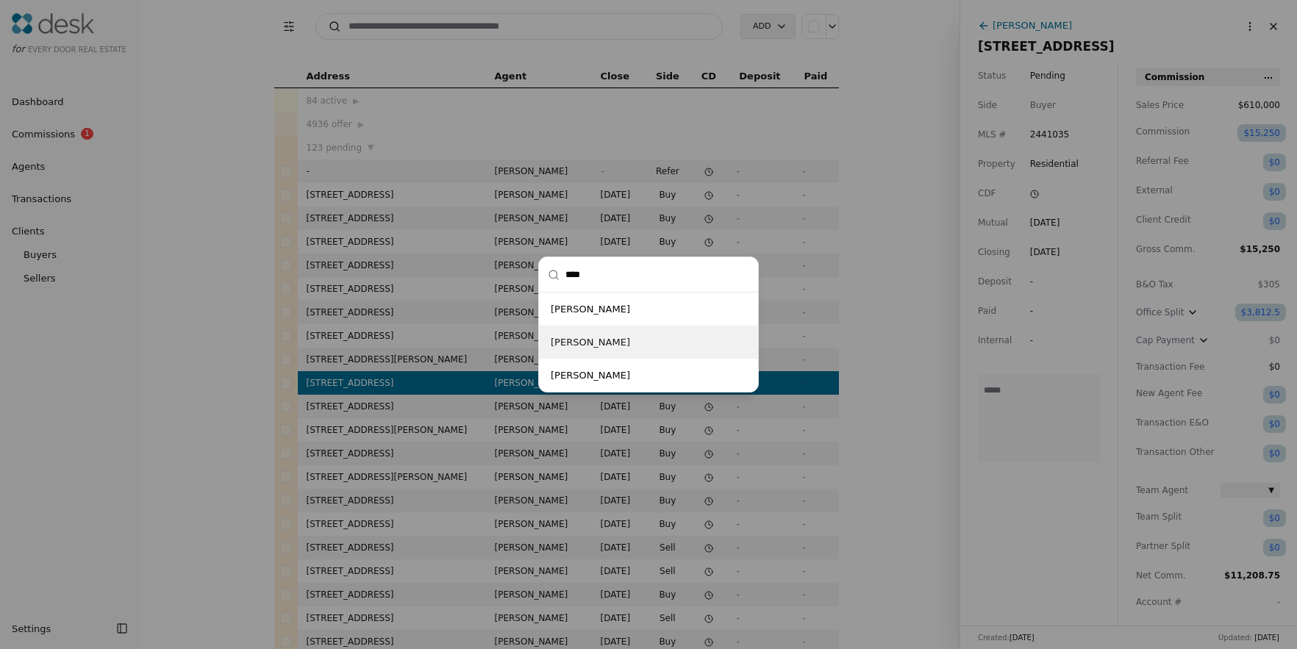
type input "****"
click at [668, 335] on div "[PERSON_NAME]" at bounding box center [648, 342] width 219 height 33
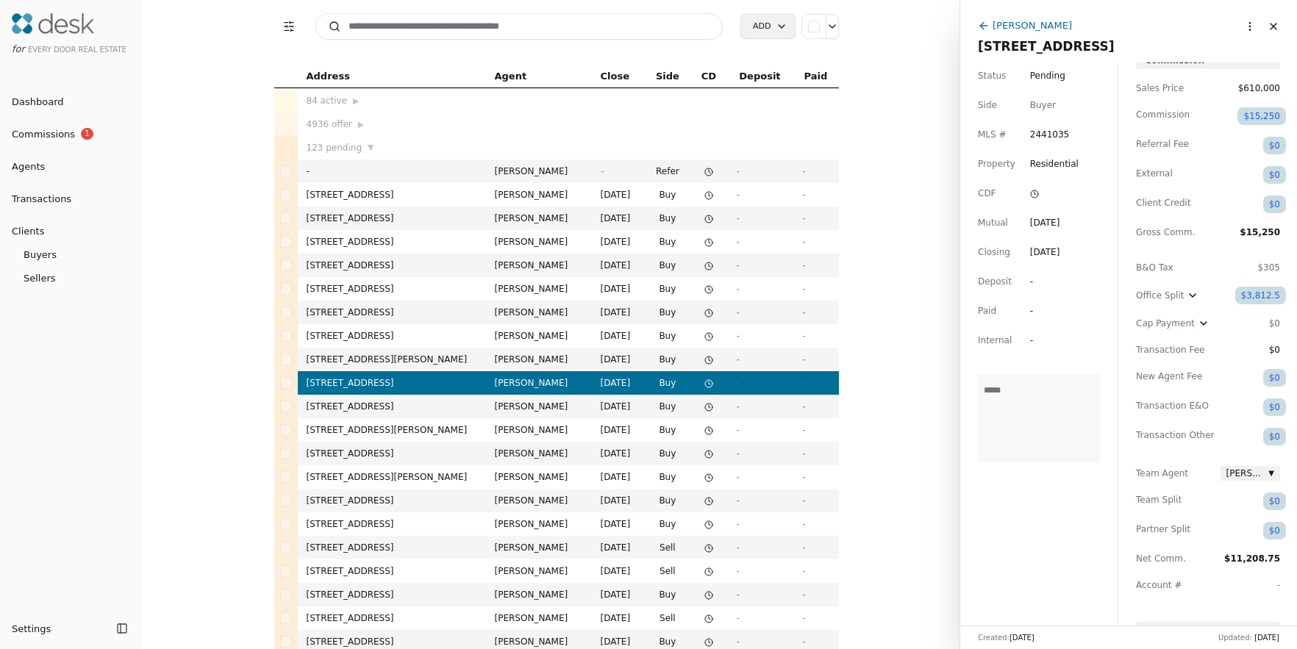
scroll to position [18, 0]
click at [1275, 499] on div "$0" at bounding box center [1274, 501] width 23 height 18
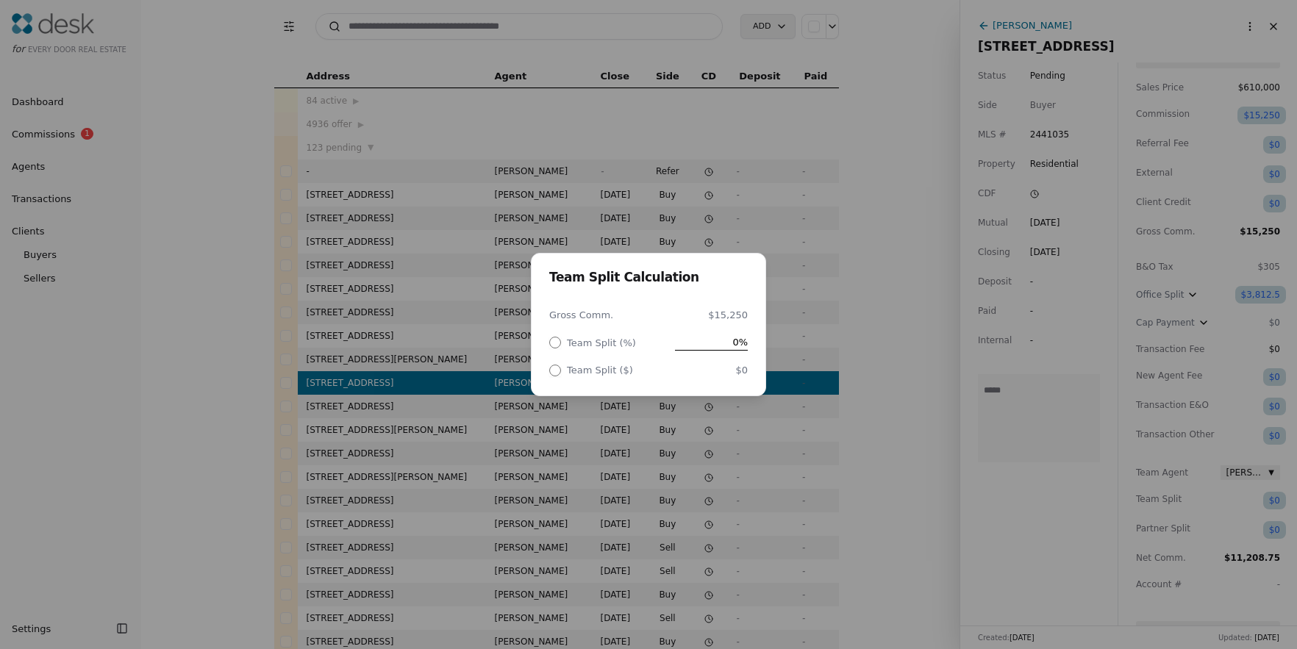
click at [729, 345] on span "0%" at bounding box center [711, 341] width 73 height 15
type input "**"
click at [870, 396] on div "Team Split Calculation Gross Comm. $15,250 Team Split (%) ** Team Split ($) $0" at bounding box center [648, 324] width 1297 height 649
click at [719, 368] on div "$7,625" at bounding box center [711, 369] width 73 height 15
click at [723, 368] on span "$7,625" at bounding box center [711, 369] width 73 height 15
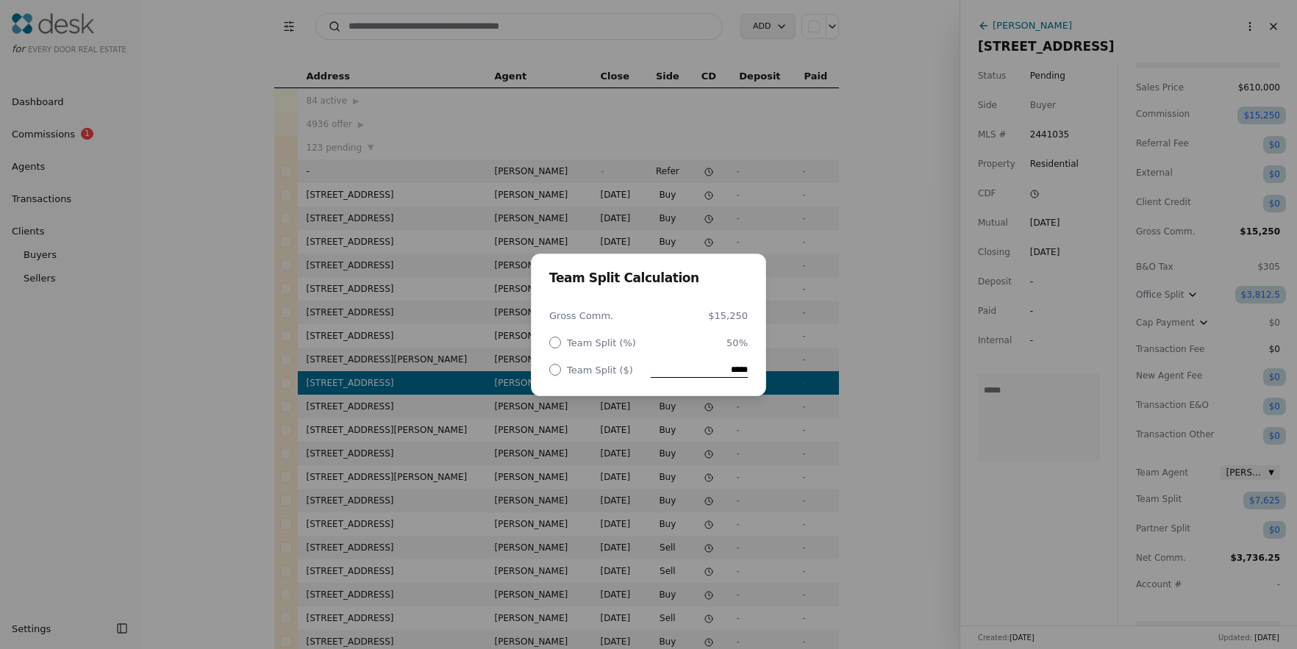
click at [723, 368] on input "*****" at bounding box center [699, 369] width 97 height 15
type input "********"
click at [884, 410] on div "Team Split Calculation Gross Comm. $15,250 Team Split (%) 50% Team Split ($) **…" at bounding box center [648, 324] width 1297 height 649
click at [995, 545] on div "Team Fee Calculation Gross Comm. $15,250 Team Fee (%) 25% Team Fee ($) $3,812.5" at bounding box center [648, 324] width 1297 height 649
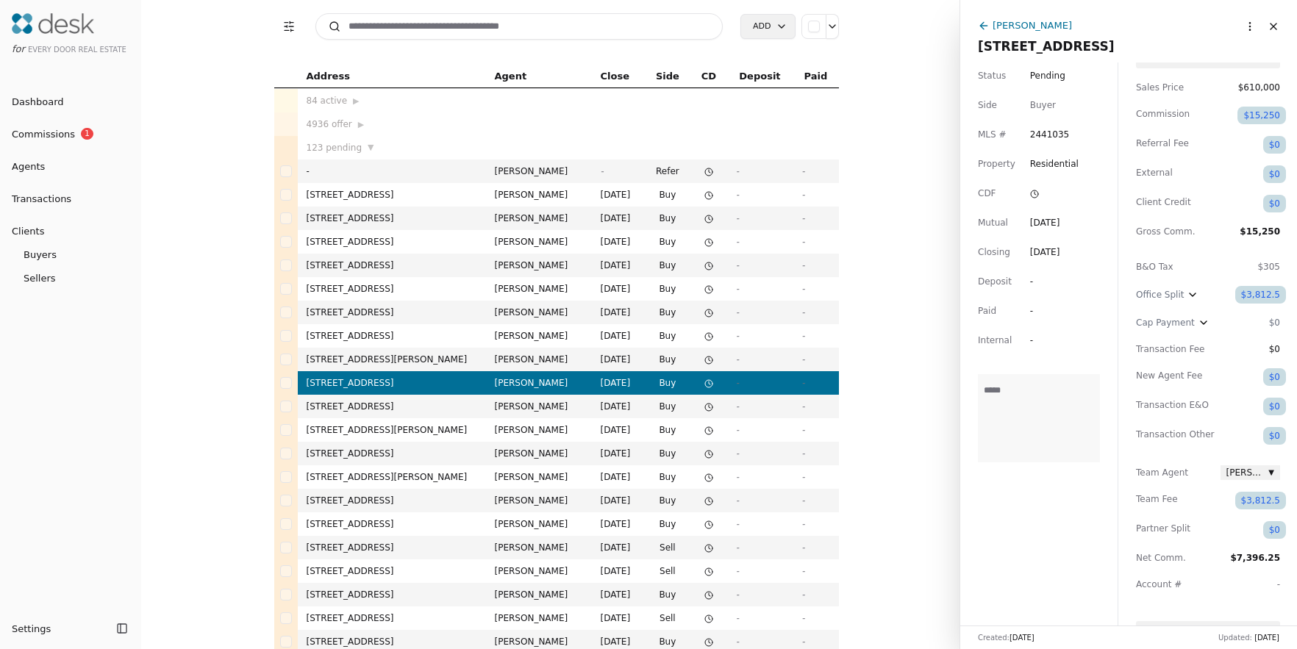
click at [1255, 560] on span "$7,396.25" at bounding box center [1255, 558] width 50 height 10
drag, startPoint x: 1184, startPoint y: 502, endPoint x: 1134, endPoint y: 501, distance: 50.7
drag, startPoint x: 1139, startPoint y: 473, endPoint x: 1197, endPoint y: 473, distance: 57.3
click at [1197, 473] on span "Team Agent" at bounding box center [1175, 472] width 79 height 15
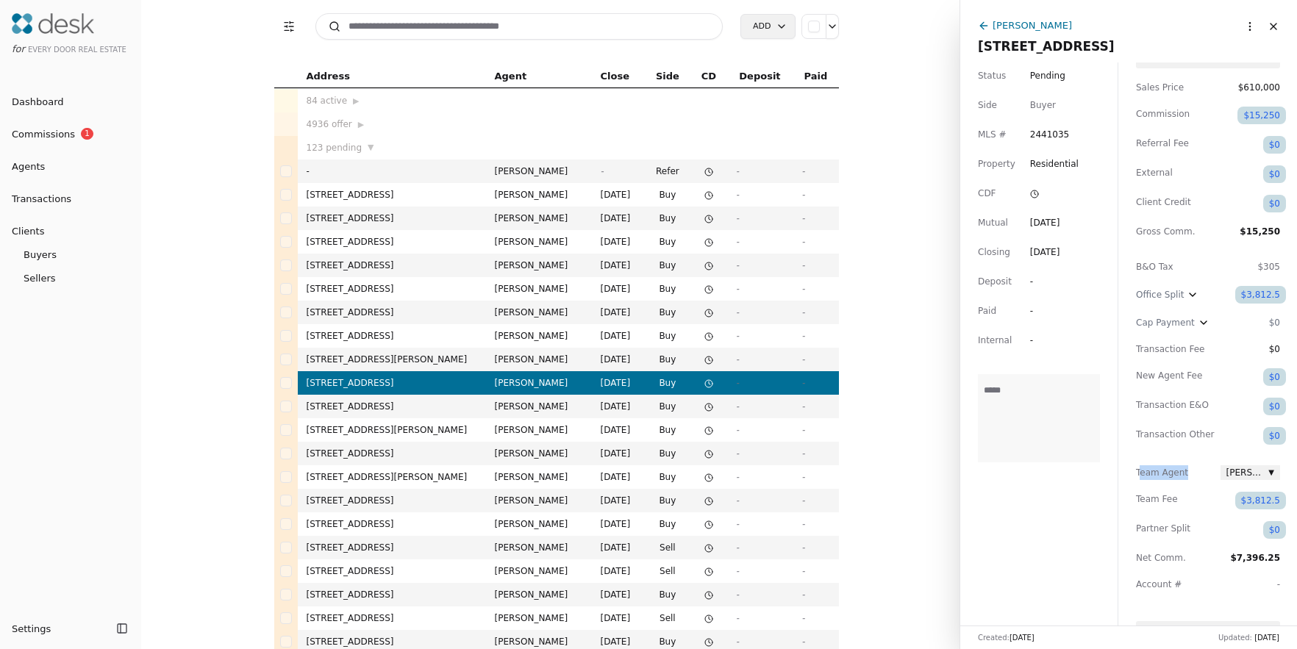
click at [1175, 476] on span "Team Agent" at bounding box center [1175, 472] width 79 height 15
click at [1250, 293] on div "$3,812.5" at bounding box center [1260, 295] width 51 height 18
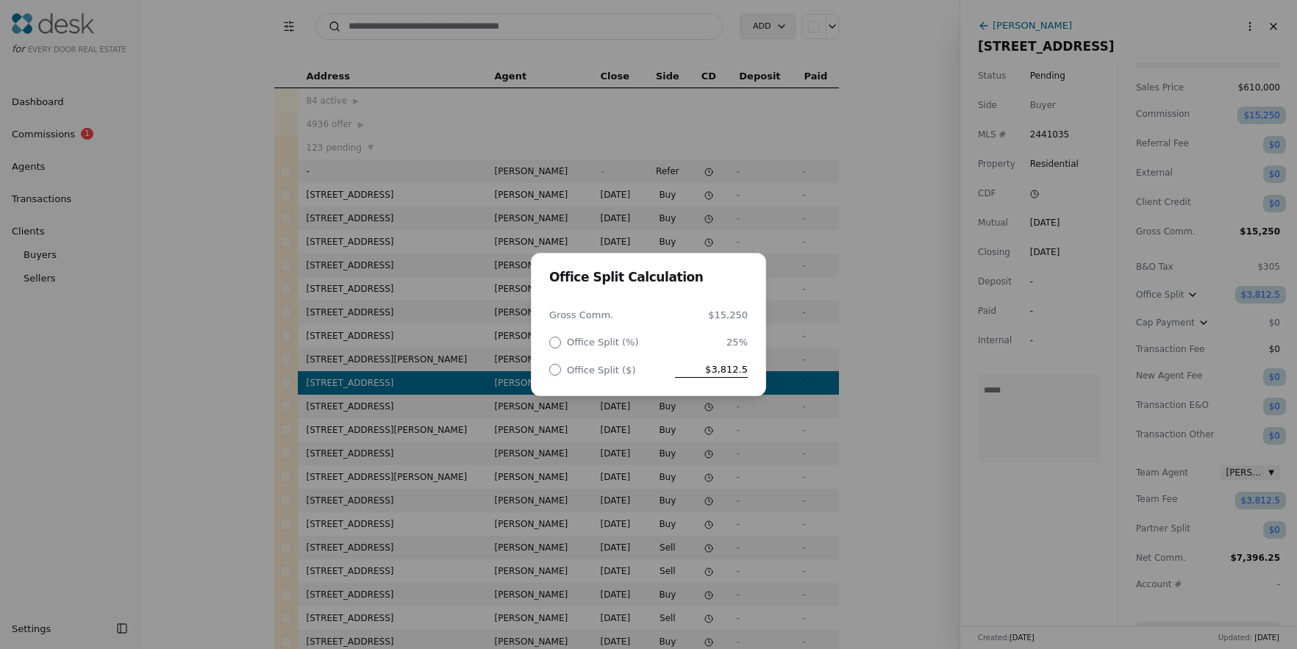
click at [735, 373] on span "$3,812.5" at bounding box center [711, 369] width 73 height 15
click at [735, 373] on input "*******" at bounding box center [700, 369] width 96 height 15
type input "********"
click at [893, 421] on div "Office Split Calculation Gross Comm. $15,250 Office Split (%) 25% Office Split …" at bounding box center [648, 324] width 1297 height 649
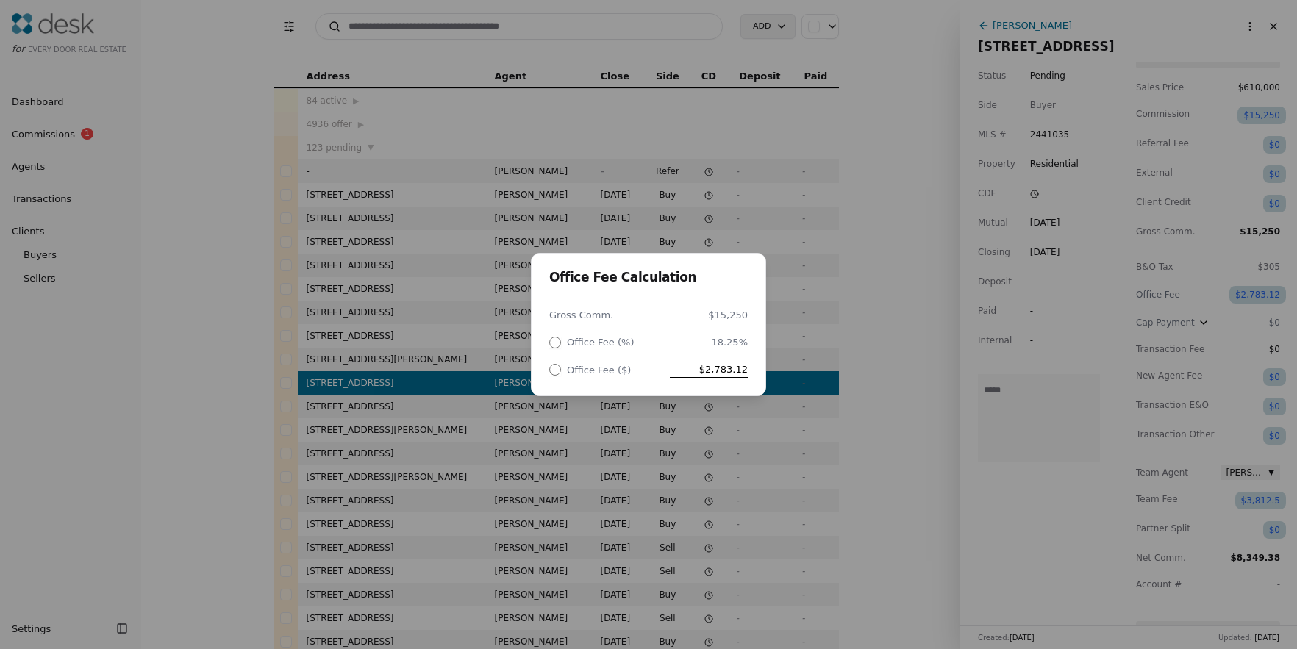
click at [1159, 254] on div "Office Fee Calculation Gross Comm. $15,250 Office Fee (%) 18.25% Office Fee ($)…" at bounding box center [648, 324] width 1297 height 649
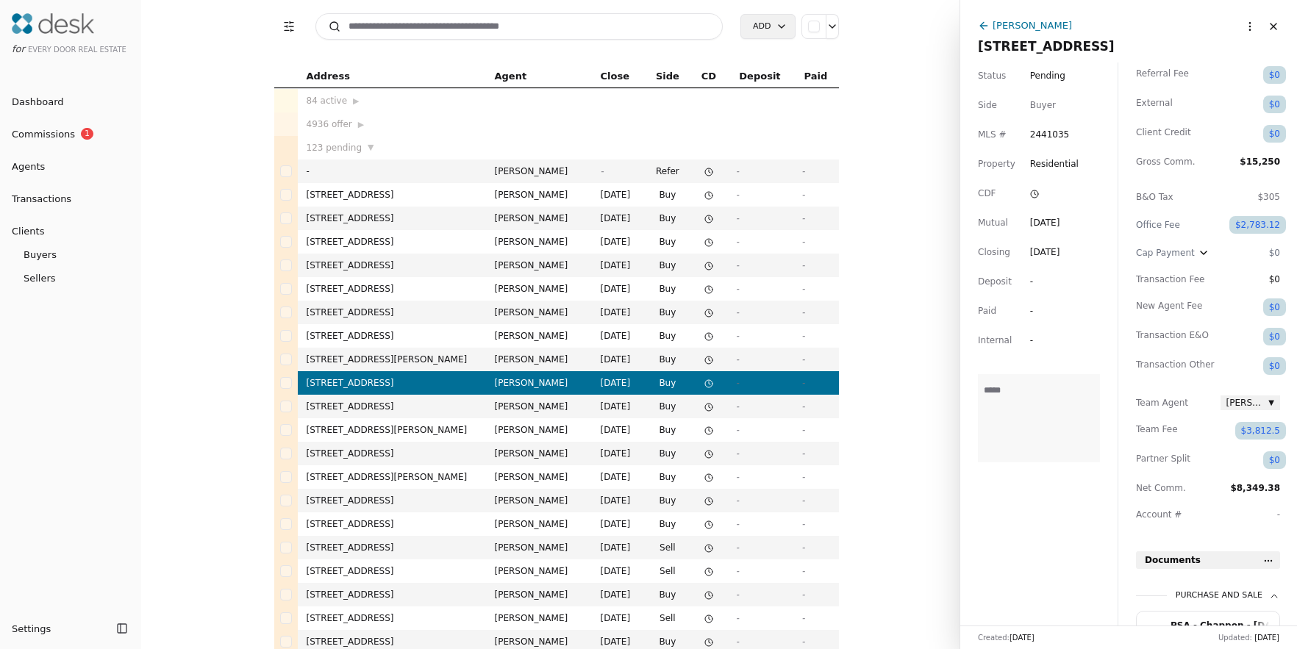
scroll to position [95, 0]
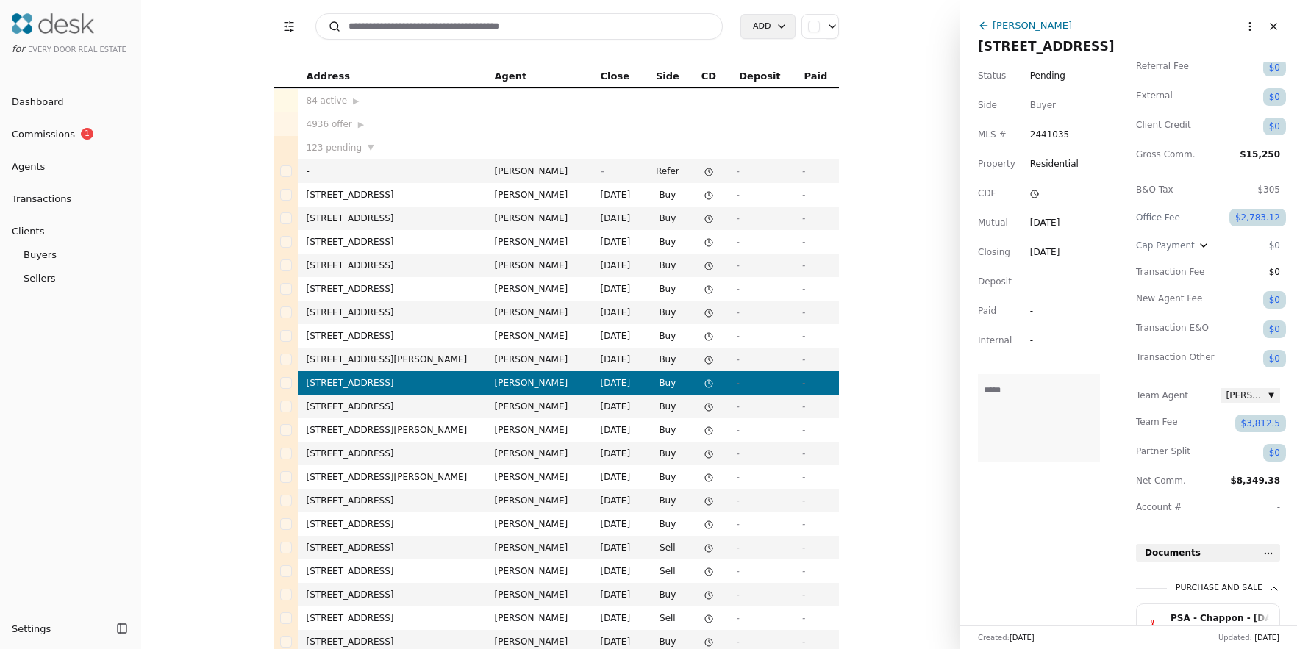
click at [493, 25] on input at bounding box center [519, 26] width 408 height 26
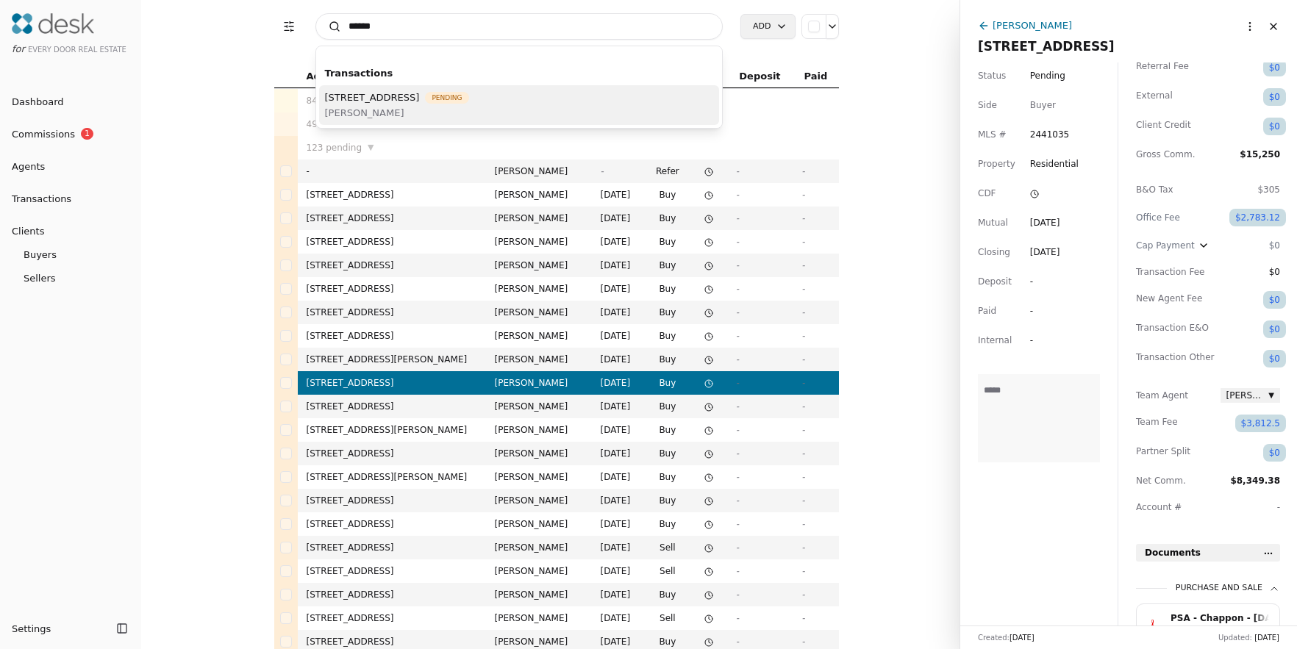
type input "******"
click at [420, 101] on span "[STREET_ADDRESS]" at bounding box center [372, 97] width 95 height 15
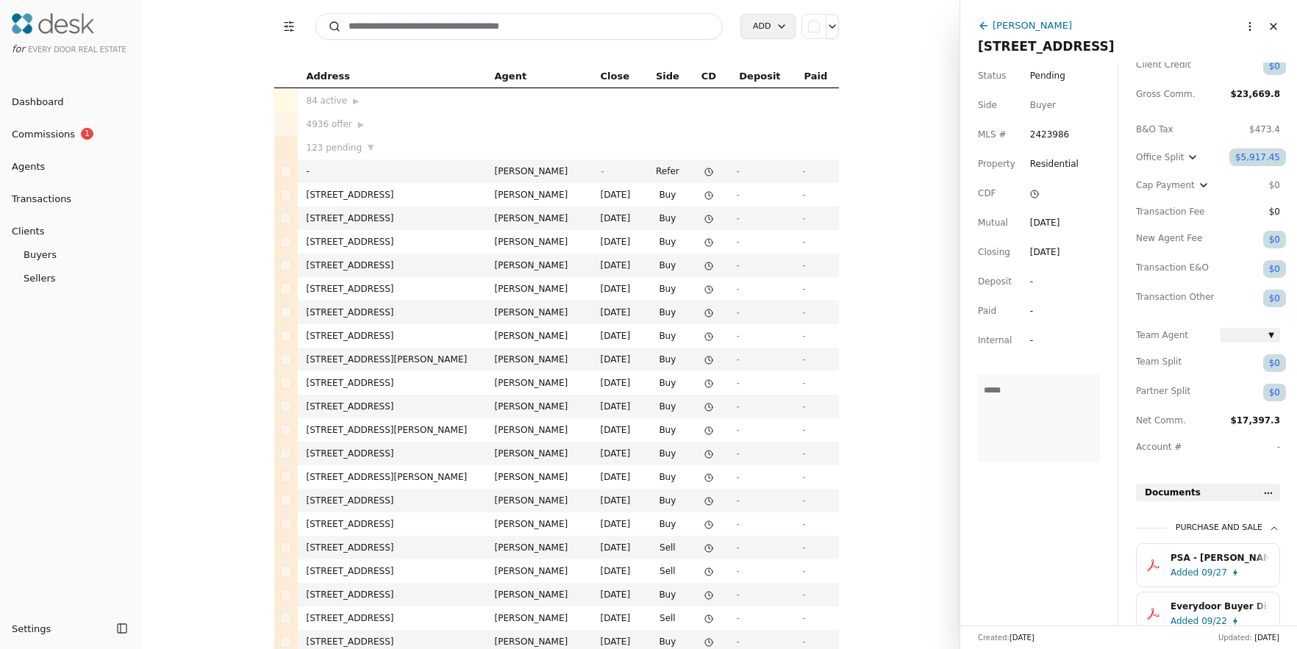
scroll to position [157, 0]
click at [1260, 153] on div "$5,917.45" at bounding box center [1257, 155] width 57 height 18
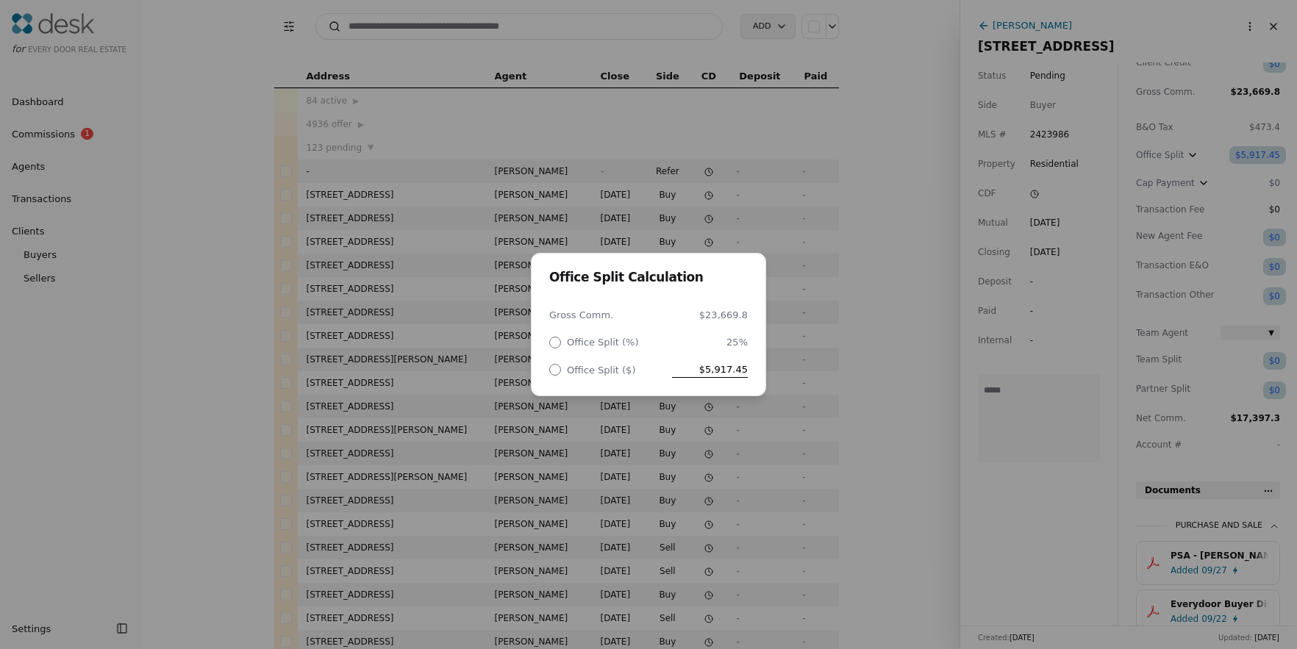
click at [715, 373] on span "$5,917.45" at bounding box center [710, 369] width 76 height 15
click at [715, 373] on input "********" at bounding box center [700, 369] width 96 height 15
type input "*********"
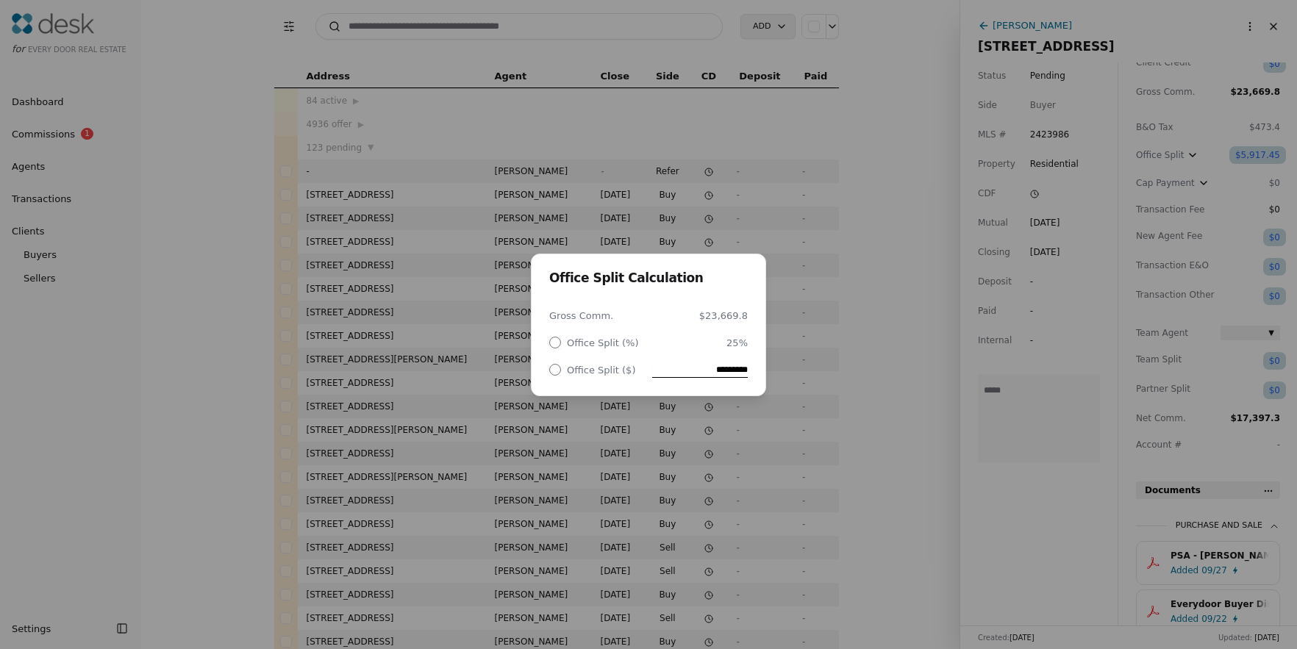
click at [891, 397] on div "Office Split Calculation Gross Comm. $23,669.8 Office Split (%) 25% Office Spli…" at bounding box center [648, 324] width 1297 height 649
click at [1057, 323] on div "Office Fee Calculation Gross Comm. $23,669.8 Office Fee (%) 58.80% Office Fee (…" at bounding box center [648, 324] width 1297 height 649
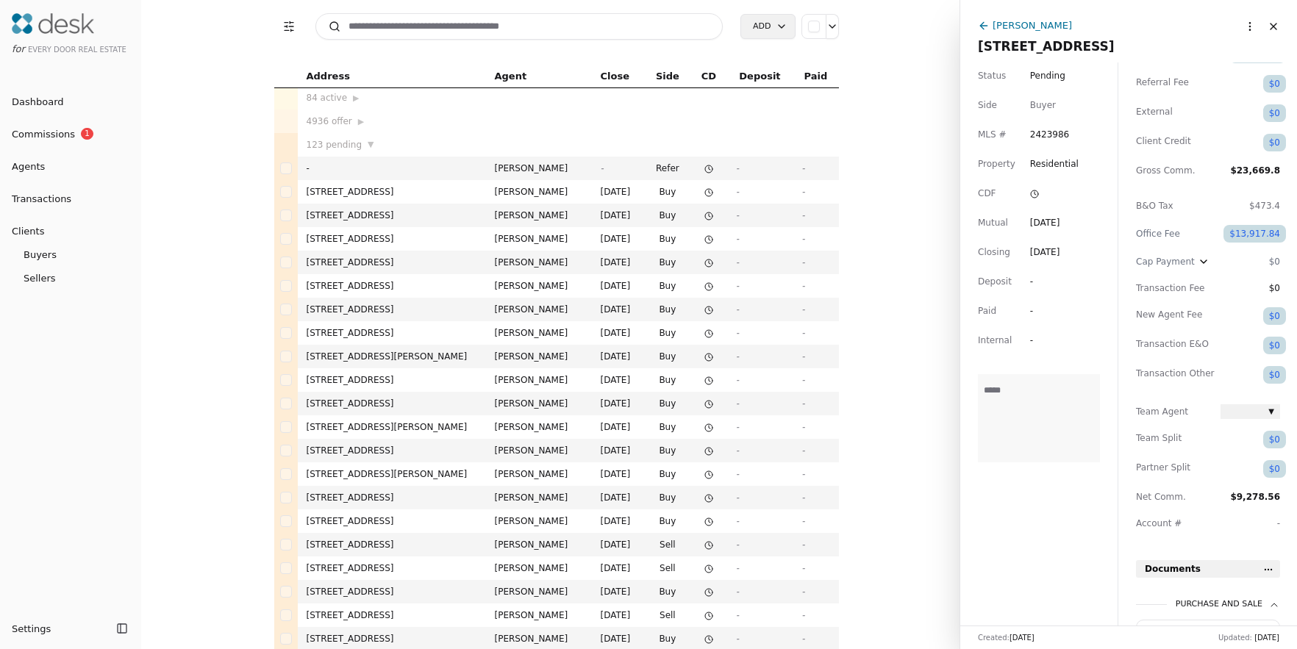
scroll to position [13, 0]
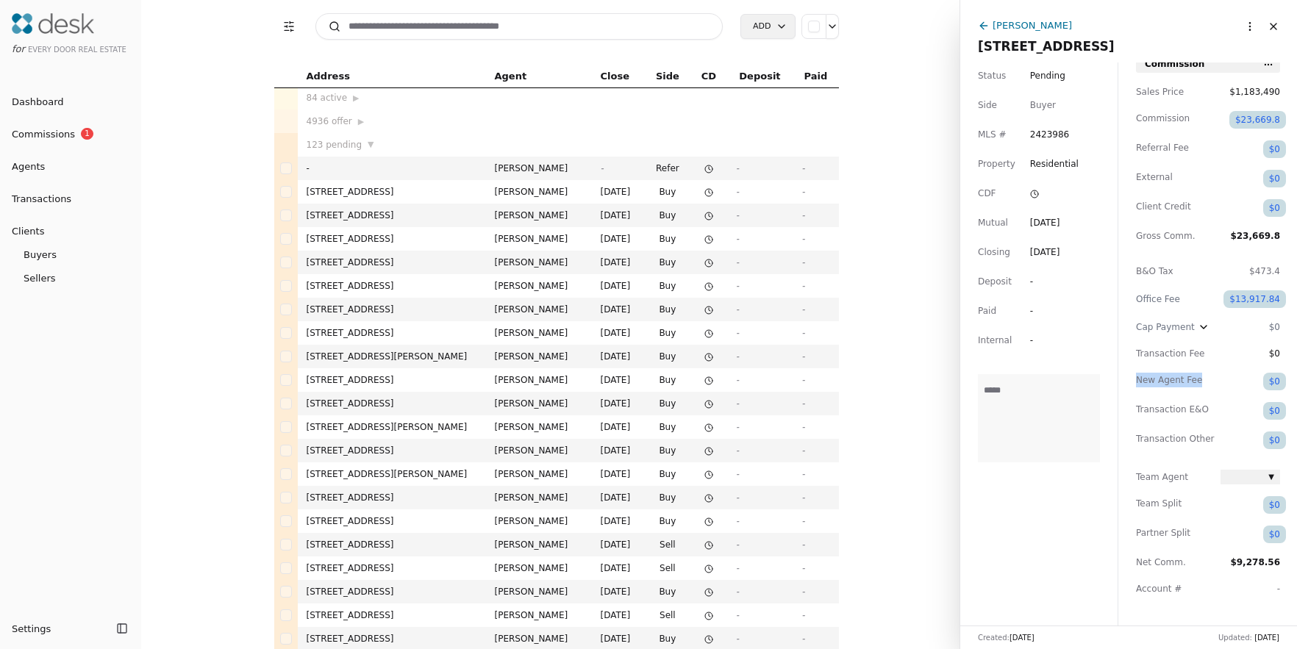
drag, startPoint x: 1128, startPoint y: 381, endPoint x: 1210, endPoint y: 374, distance: 82.6
click at [1210, 374] on div "Commission Sales Price $1,183,490 Commission $23,669.8 Referral Fee $0 External…" at bounding box center [1207, 627] width 179 height 1145
click at [1134, 348] on div "Commission Sales Price $1,183,490 Commission $23,669.8 Referral Fee $0 External…" at bounding box center [1207, 627] width 179 height 1145
drag, startPoint x: 1136, startPoint y: 350, endPoint x: 1204, endPoint y: 354, distance: 67.8
click at [1204, 354] on span "Transaction Fee" at bounding box center [1175, 353] width 79 height 15
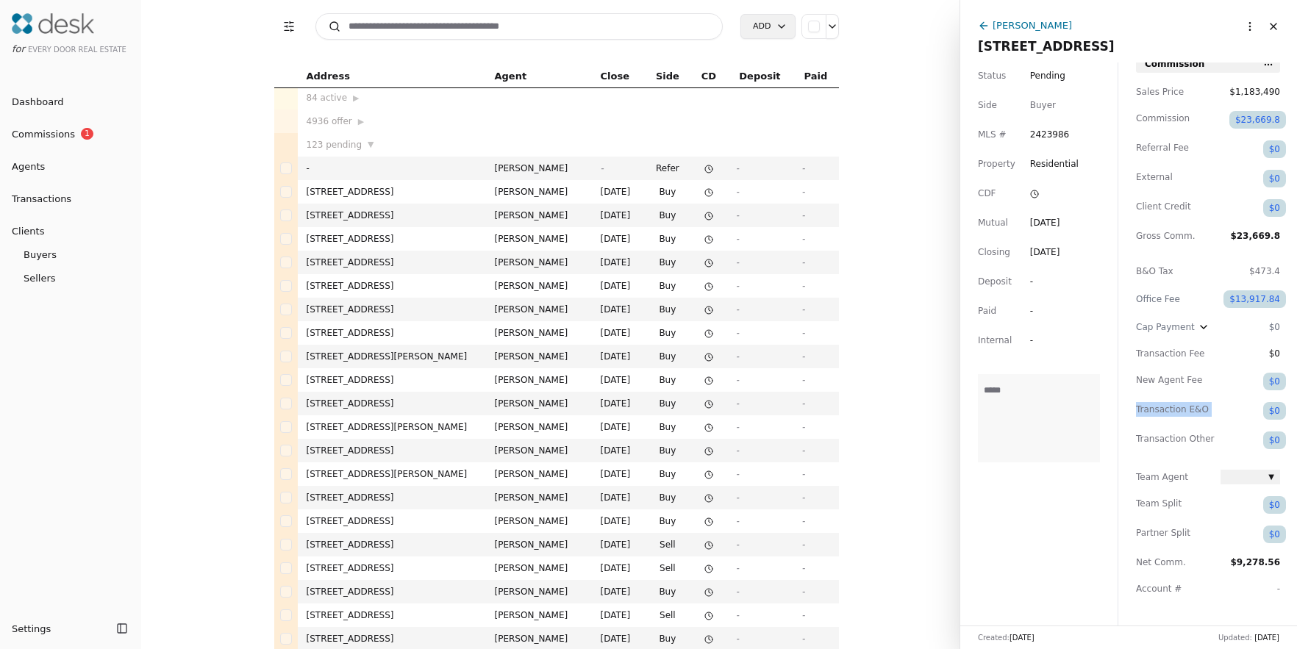
drag, startPoint x: 1134, startPoint y: 407, endPoint x: 1214, endPoint y: 405, distance: 80.2
click at [1214, 405] on div "Commission Sales Price $1,183,490 Commission $23,669.8 Referral Fee $0 External…" at bounding box center [1207, 627] width 179 height 1145
drag, startPoint x: 1134, startPoint y: 435, endPoint x: 1211, endPoint y: 435, distance: 77.9
click at [1211, 435] on div "Commission Sales Price $1,183,490 Commission $23,669.8 Referral Fee $0 External…" at bounding box center [1207, 627] width 179 height 1145
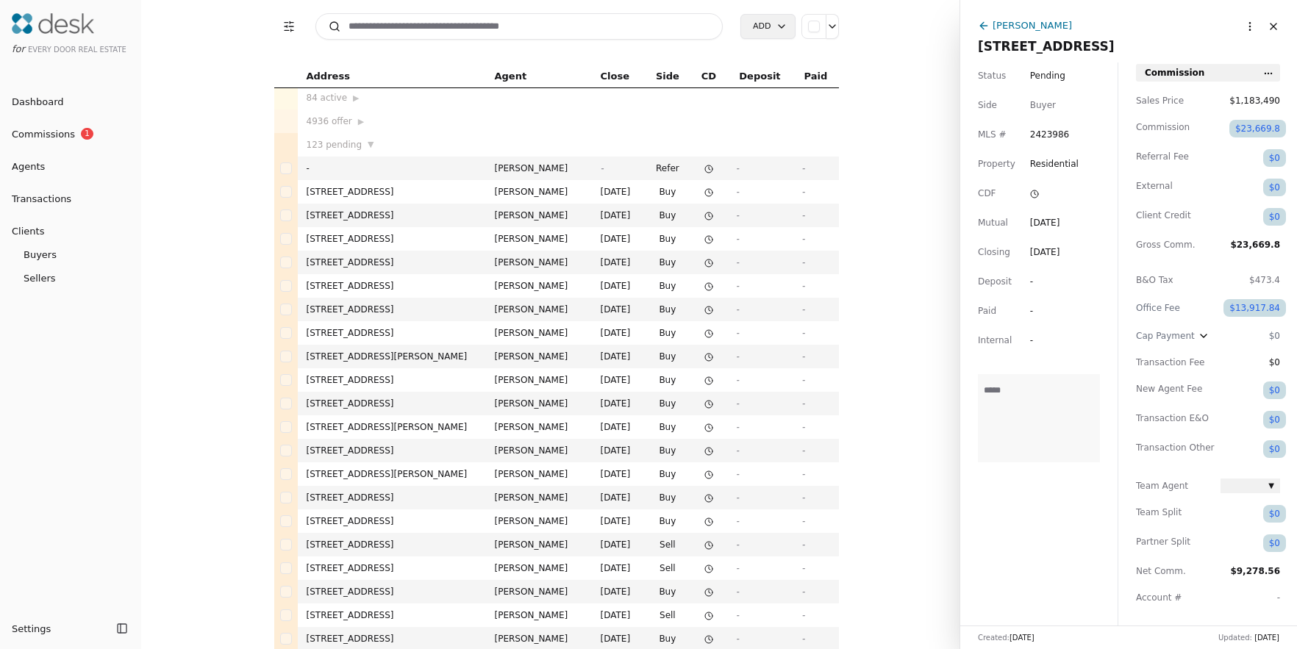
click at [1275, 192] on div "$0" at bounding box center [1274, 188] width 23 height 18
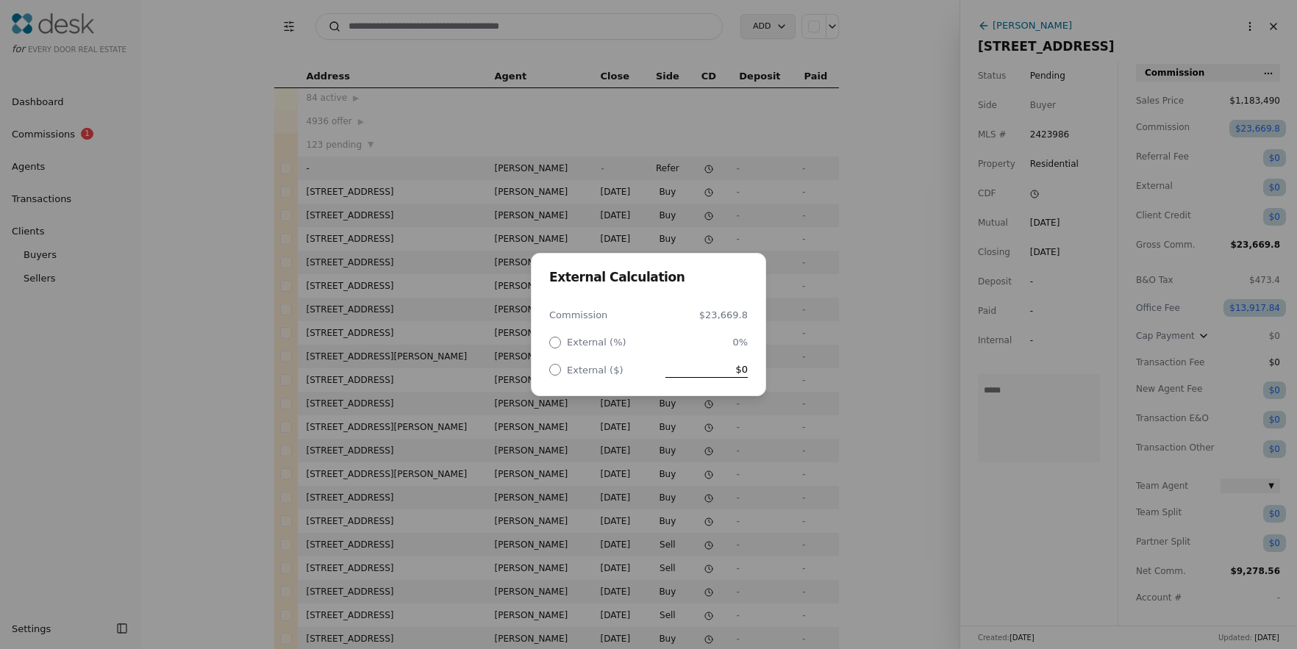
click at [1203, 171] on div "External Calculation Commission $23,669.8 External (%) 0% External ($) $0" at bounding box center [648, 324] width 1297 height 649
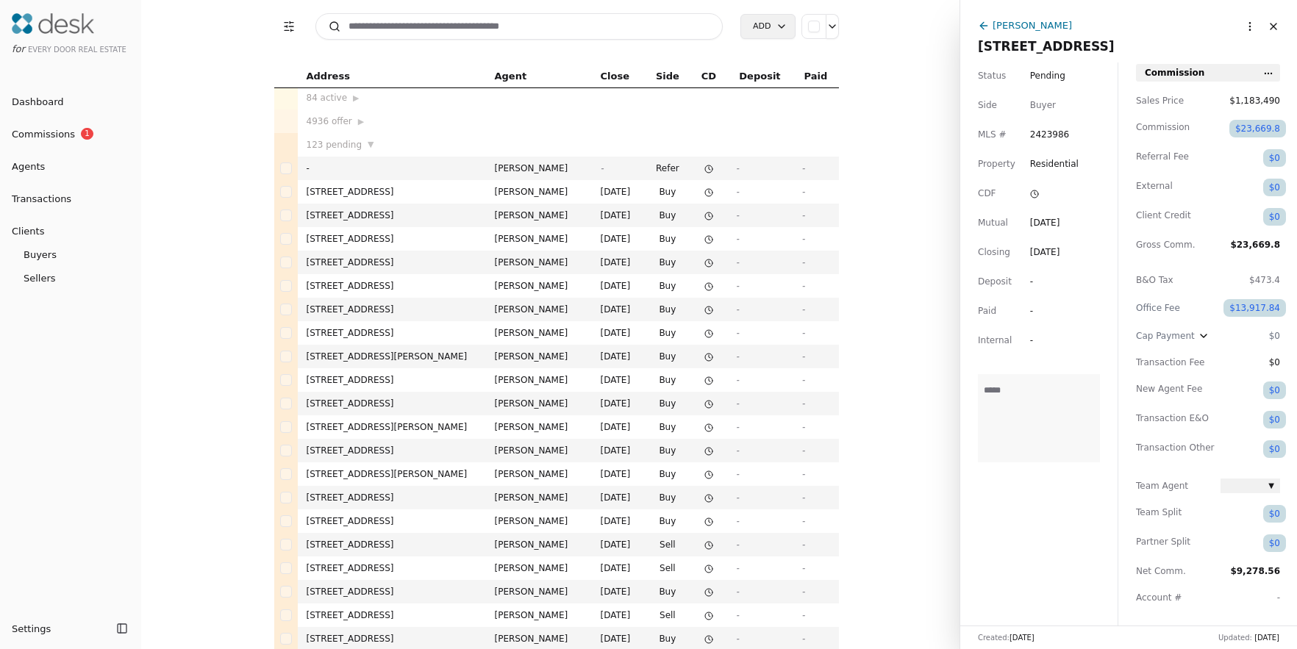
click at [1179, 154] on span "Referral Fee" at bounding box center [1175, 158] width 79 height 18
click at [1264, 155] on div "$0" at bounding box center [1274, 158] width 23 height 18
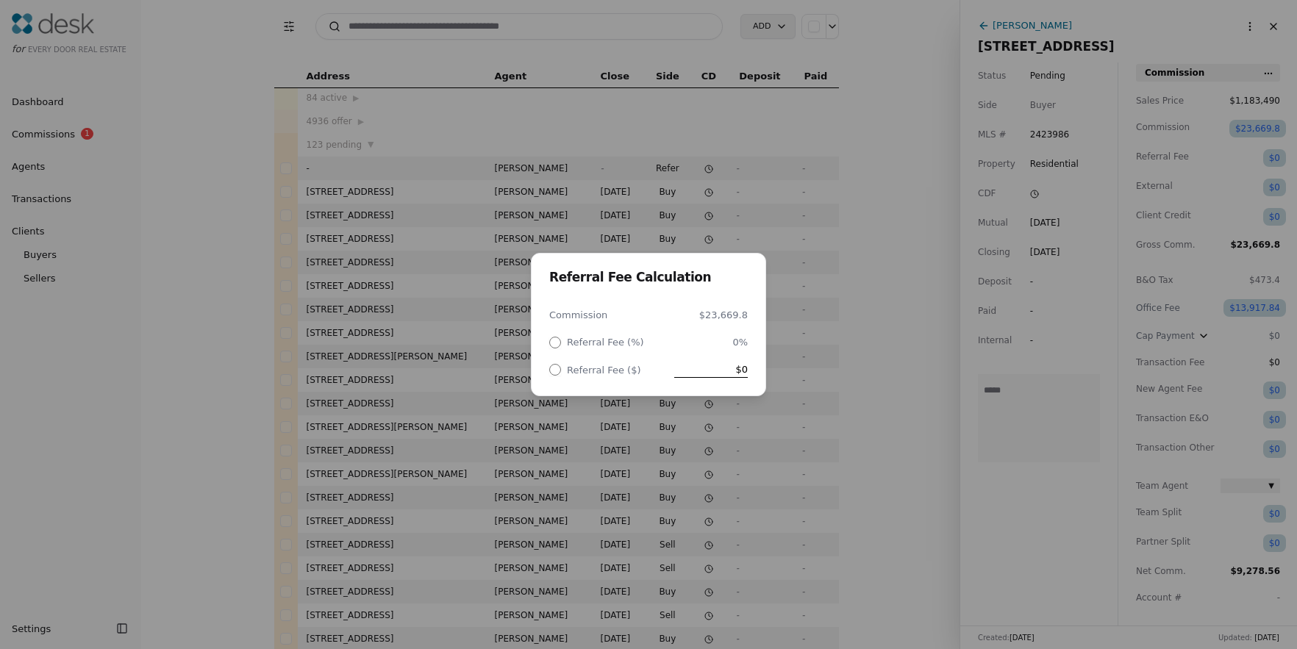
click at [1164, 190] on div "Referral Fee Calculation Commission $23,669.8 Referral Fee (%) 0% Referral Fee …" at bounding box center [648, 324] width 1297 height 649
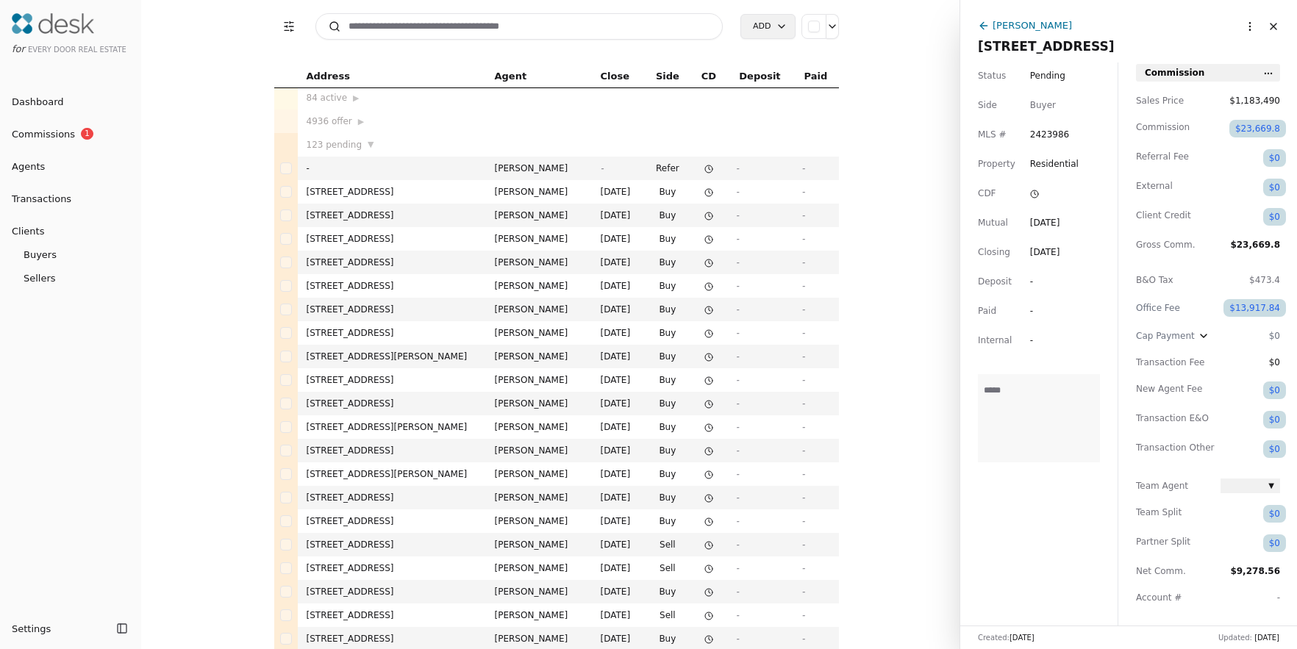
click at [1271, 213] on div "$0" at bounding box center [1274, 217] width 23 height 18
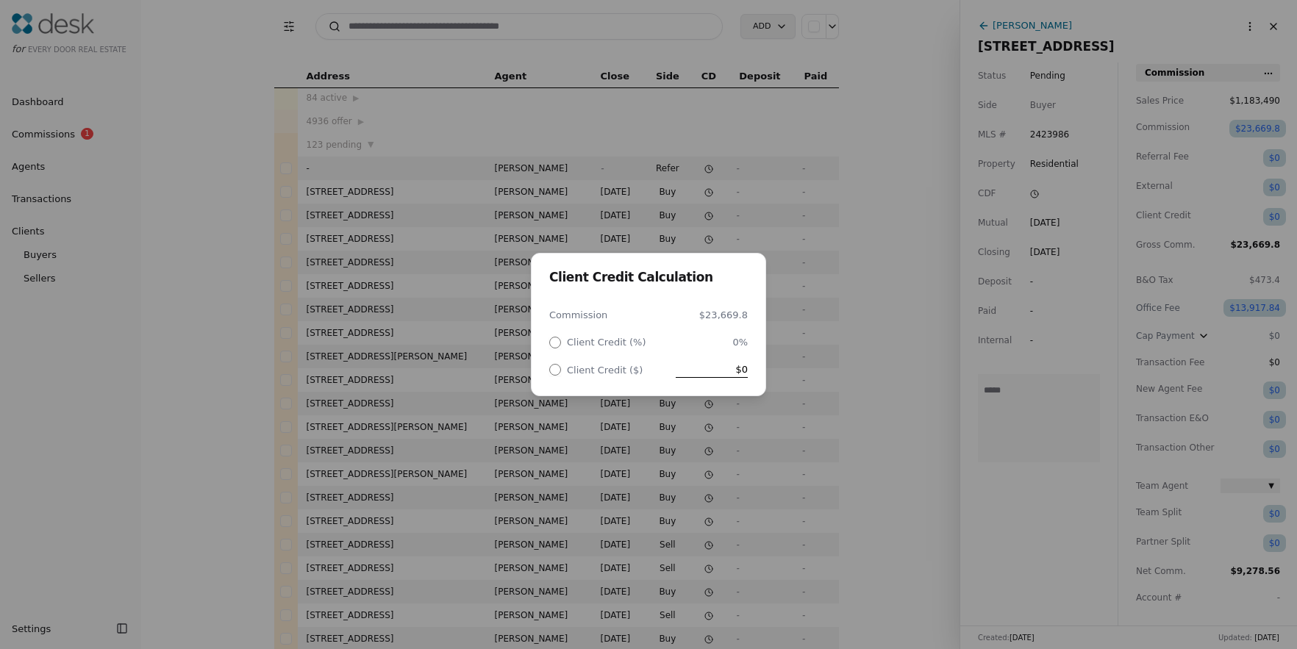
click at [1273, 215] on div "Client Credit Calculation Commission $23,669.8 Client Credit (%) 0% Client Cred…" at bounding box center [648, 324] width 1297 height 649
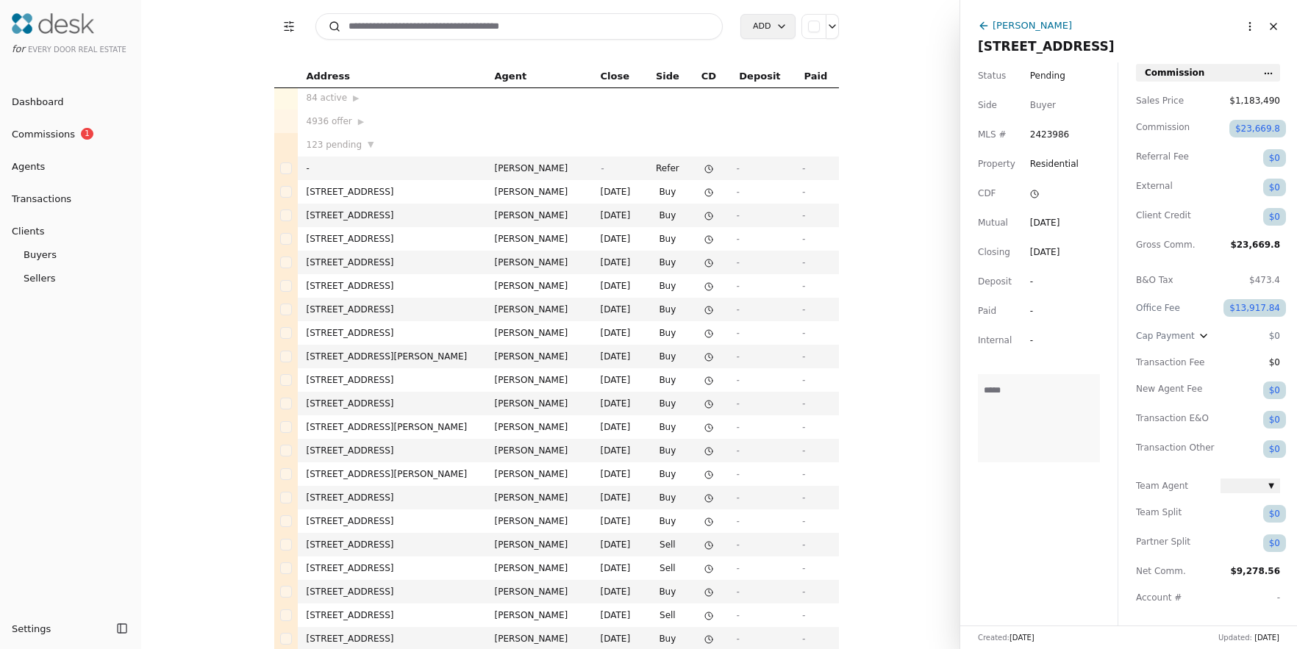
scroll to position [7, 0]
click at [1277, 217] on div "$0" at bounding box center [1274, 214] width 23 height 18
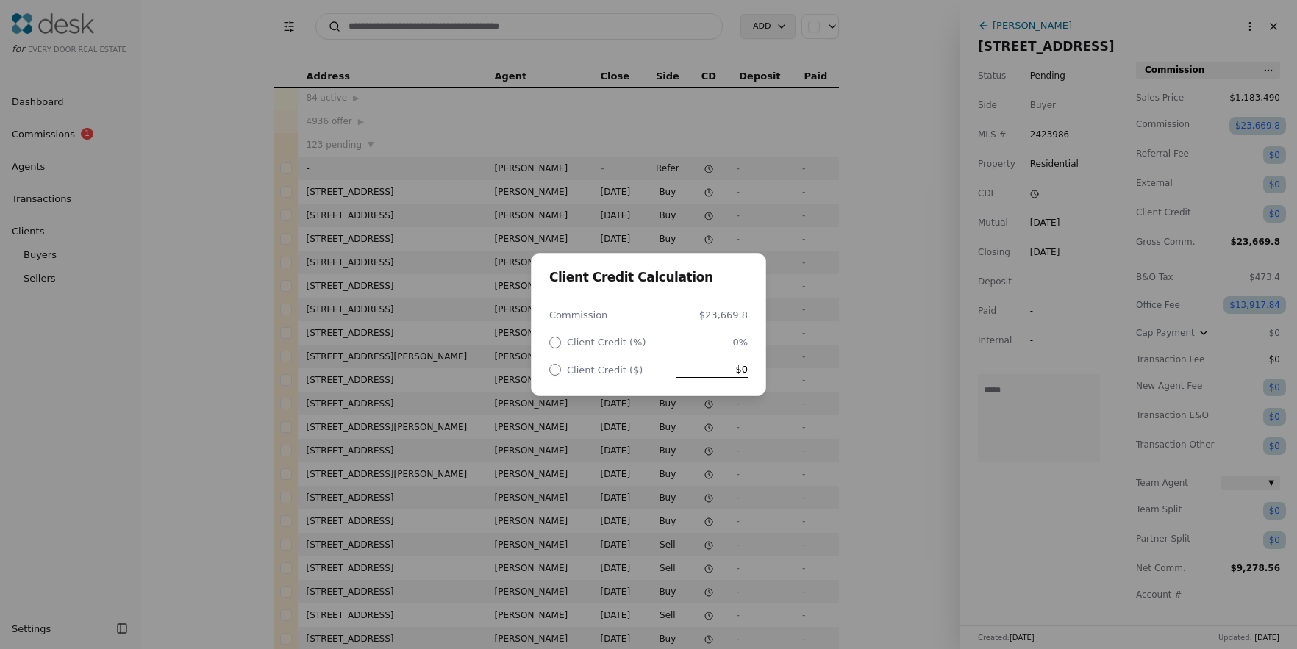
click at [1161, 239] on div "Client Credit Calculation Commission $23,669.8 Client Credit (%) 0% Client Cred…" at bounding box center [648, 324] width 1297 height 649
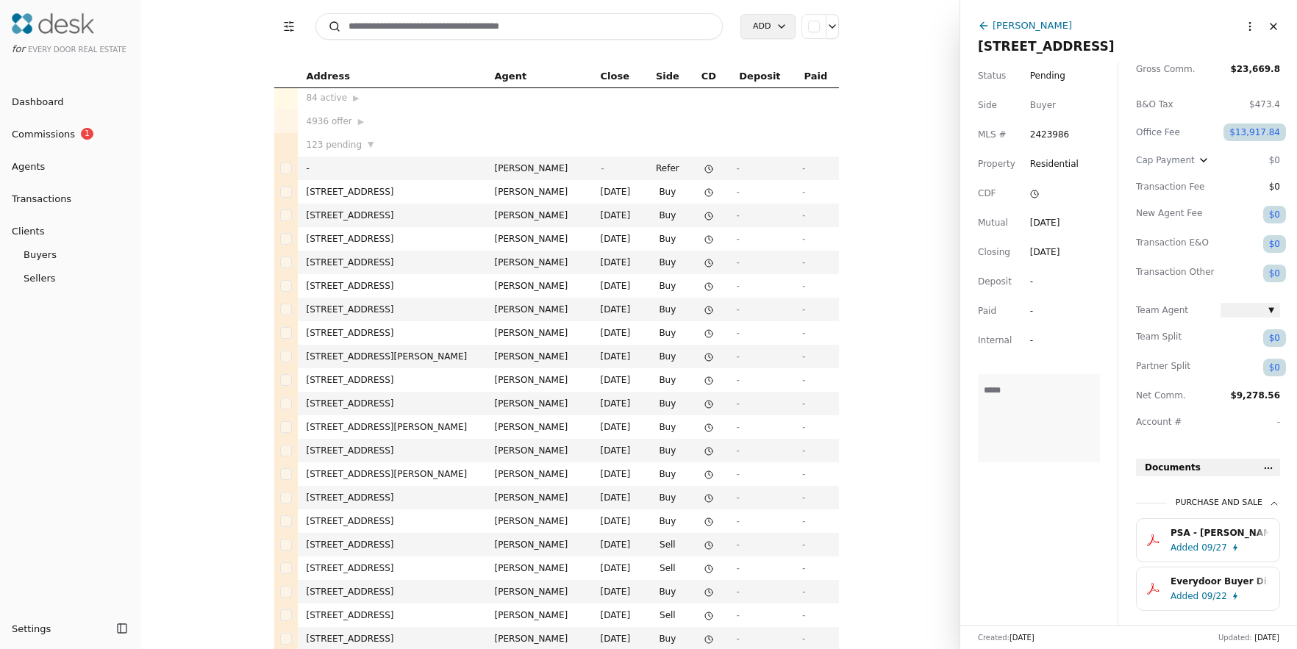
scroll to position [192, 0]
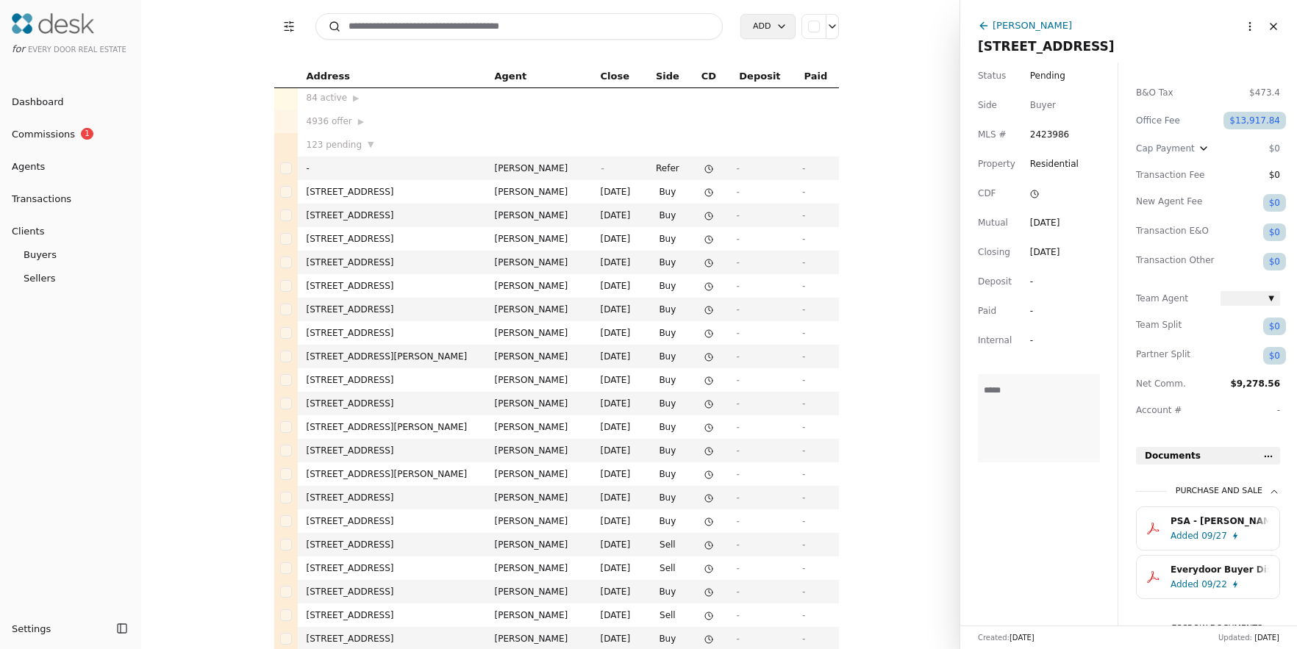
click at [1277, 415] on span "-" at bounding box center [1278, 410] width 3 height 10
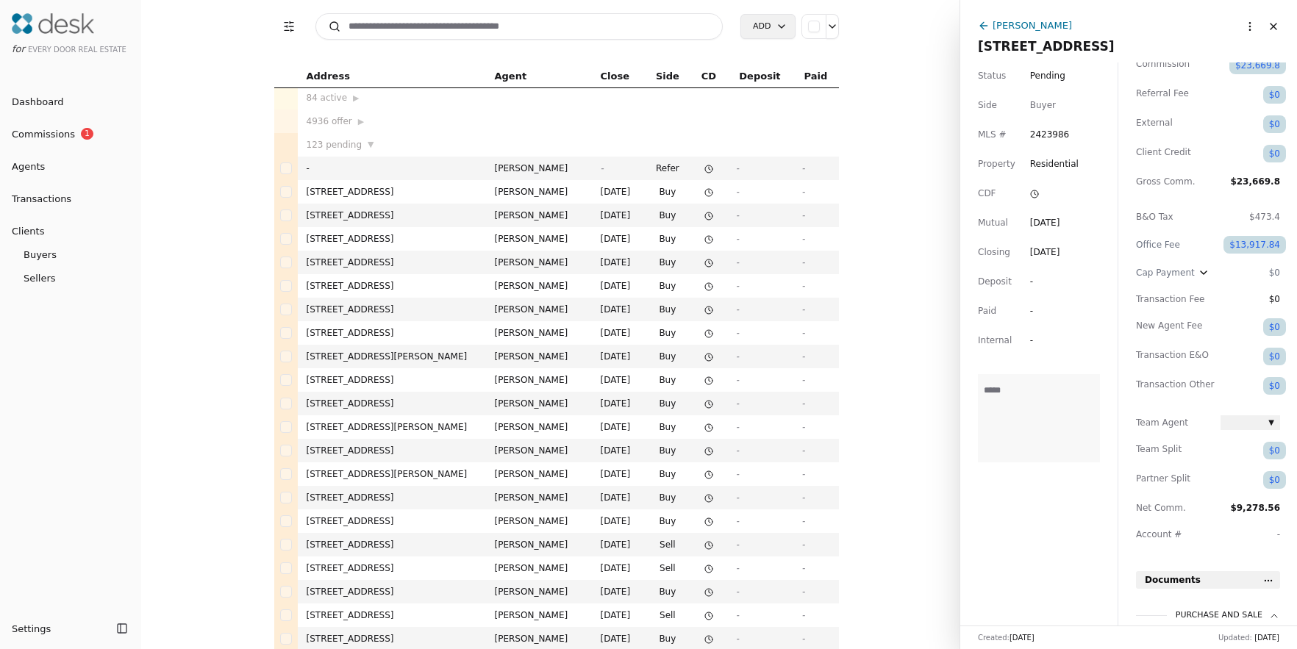
scroll to position [99, 0]
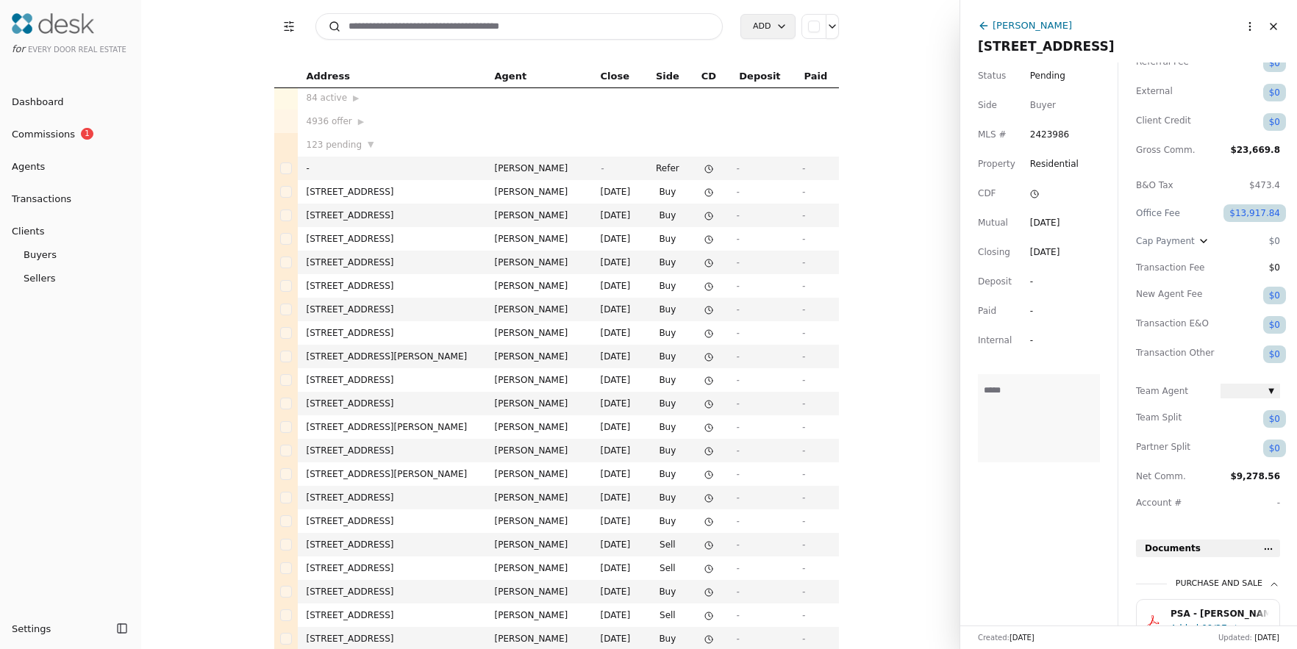
drag, startPoint x: 1187, startPoint y: 446, endPoint x: 1143, endPoint y: 456, distance: 45.1
click at [1145, 455] on span "Partner Split" at bounding box center [1175, 449] width 79 height 18
click at [1147, 454] on span "Partner Split" at bounding box center [1175, 449] width 79 height 18
click at [1147, 451] on span "Partner Split" at bounding box center [1175, 449] width 79 height 18
click at [1159, 450] on span "Partner Split" at bounding box center [1175, 449] width 79 height 18
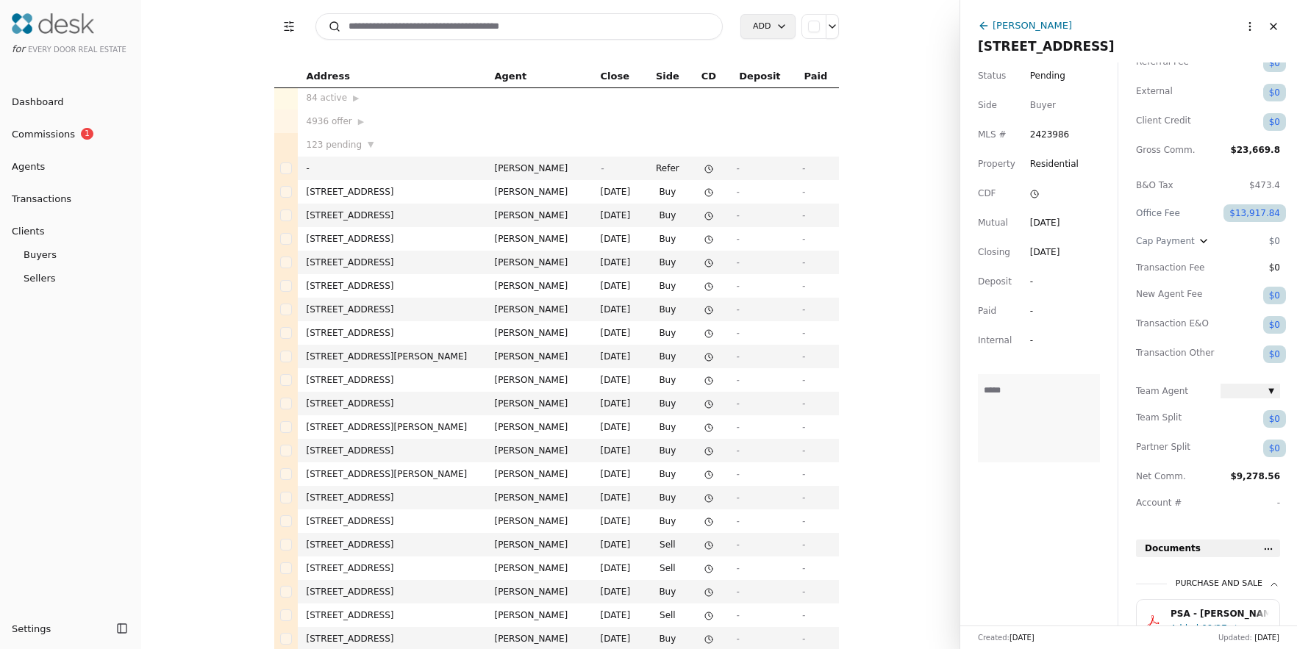
click at [1276, 445] on div "$0" at bounding box center [1274, 449] width 23 height 18
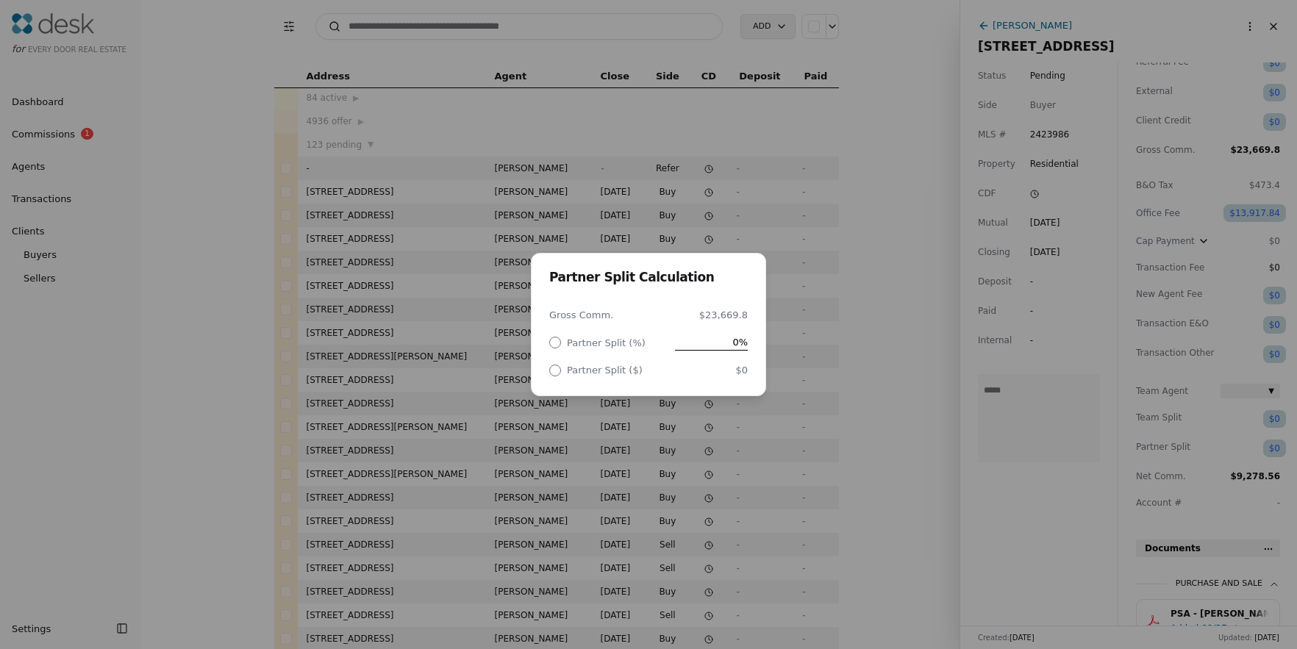
click at [1234, 450] on div "Partner Split Calculation Gross Comm. $23,669.8 Partner Split (%) 0% Partner Sp…" at bounding box center [648, 324] width 1297 height 649
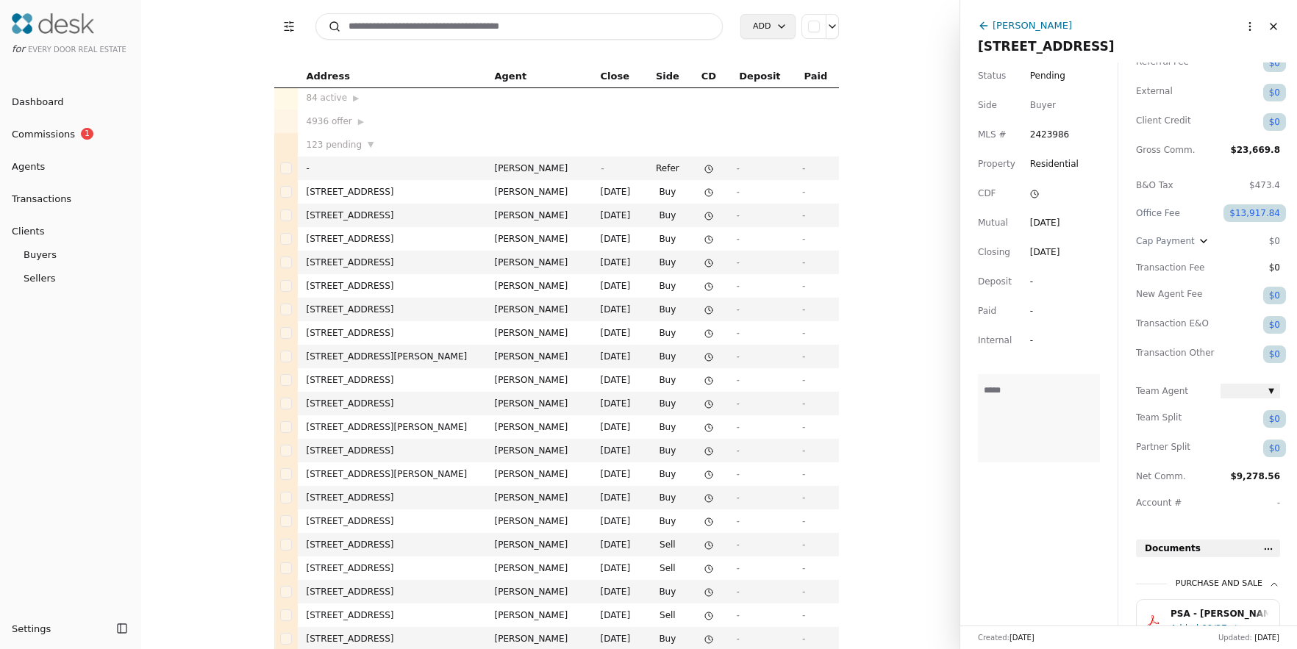
click at [1170, 421] on span "Team Split" at bounding box center [1175, 419] width 79 height 18
click at [1166, 415] on span "Team Split" at bounding box center [1175, 419] width 79 height 18
click at [1268, 393] on span "▼" at bounding box center [1271, 391] width 6 height 12
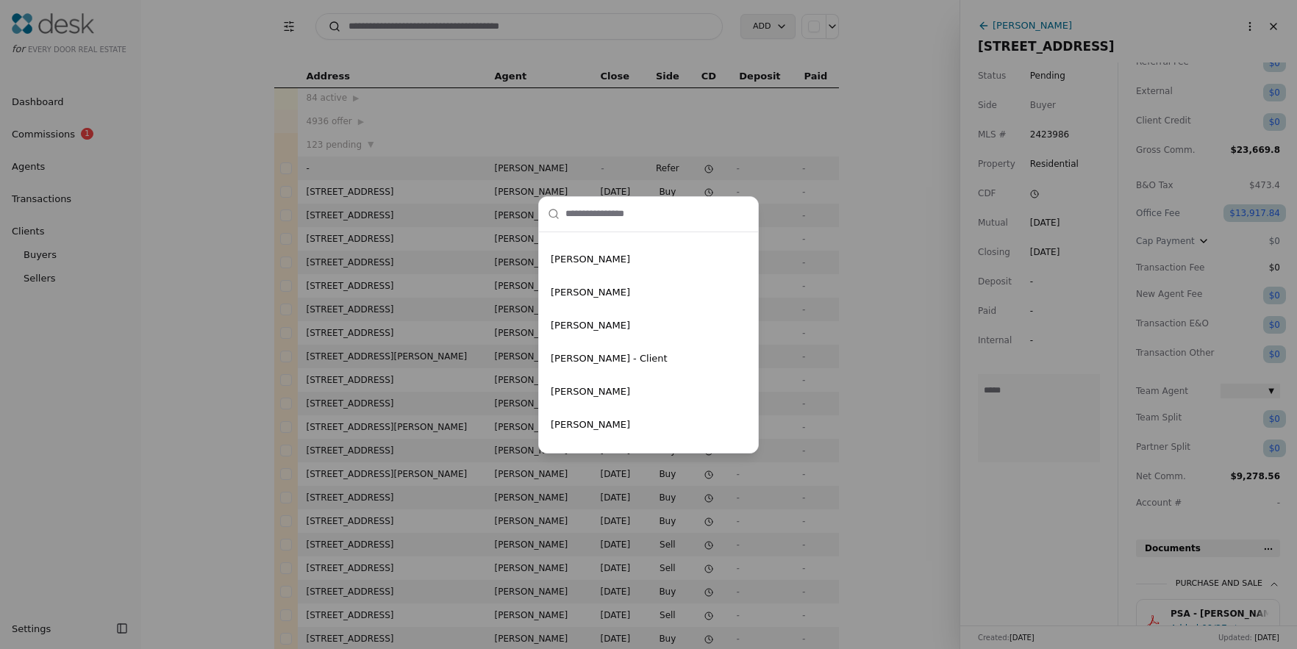
scroll to position [2441, 0]
click at [906, 375] on div "-- None -- [PERSON_NAME] [PERSON_NAME] [PERSON_NAME] [PERSON_NAME] [PERSON_NAME…" at bounding box center [648, 324] width 1297 height 649
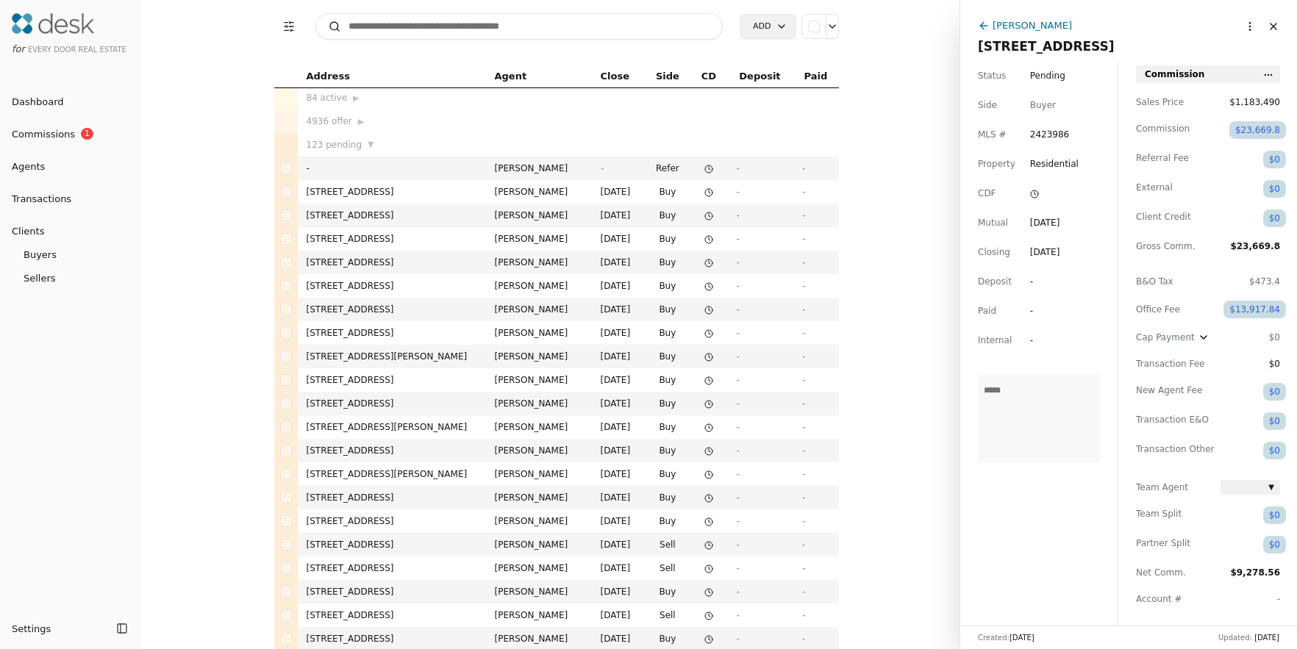
scroll to position [0, 0]
drag, startPoint x: 1134, startPoint y: 546, endPoint x: 1144, endPoint y: 544, distance: 10.5
click at [1144, 544] on div "Commission Sales Price $1,183,490 Commission $23,669.8 Referral Fee $0 External…" at bounding box center [1207, 640] width 179 height 1145
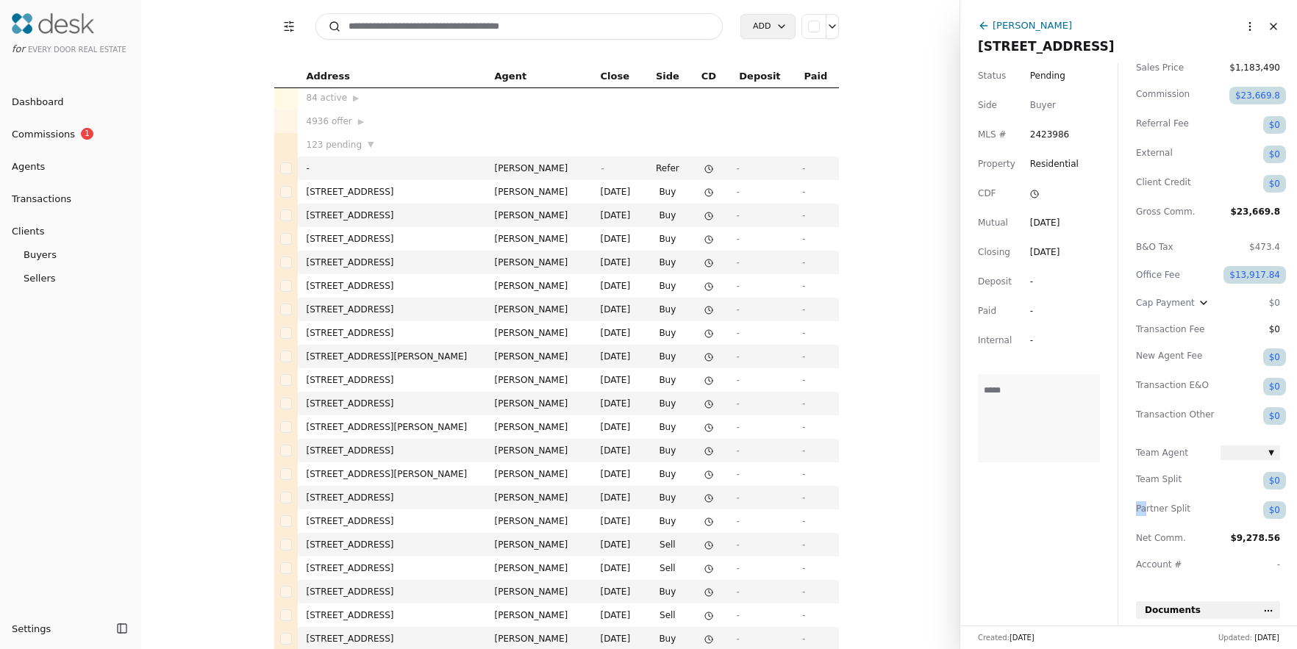
scroll to position [38, 0]
click at [1271, 452] on span "▼" at bounding box center [1271, 452] width 6 height 12
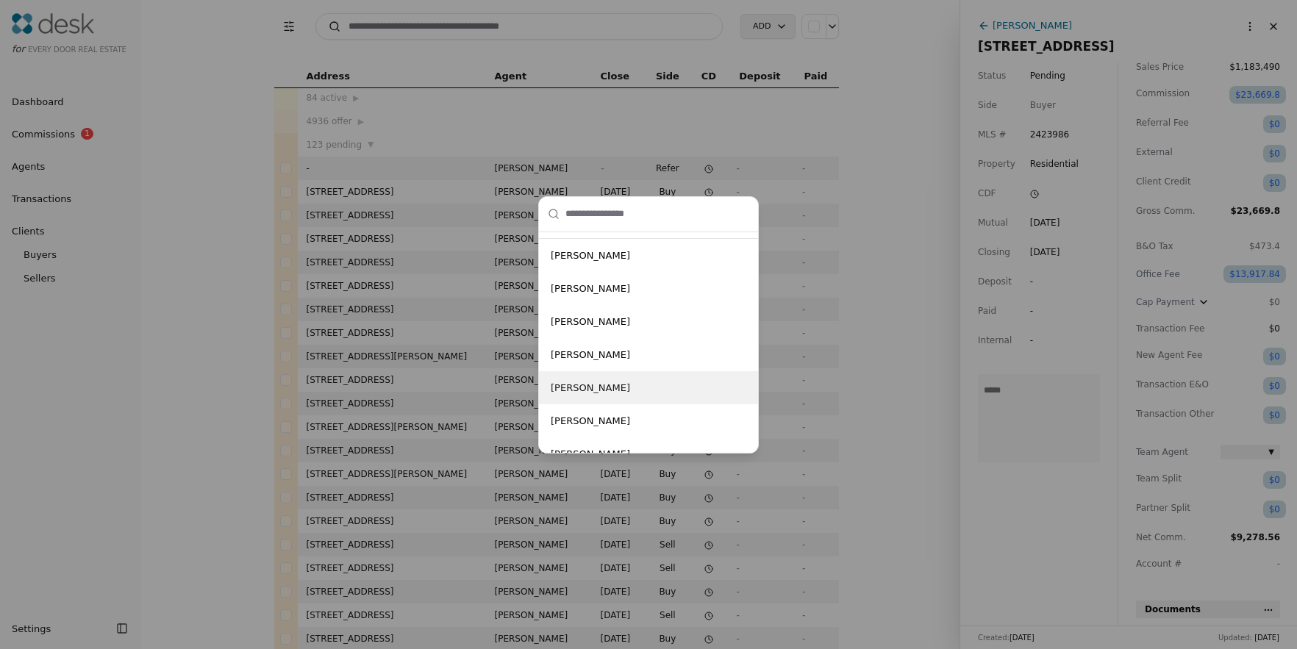
scroll to position [199, 0]
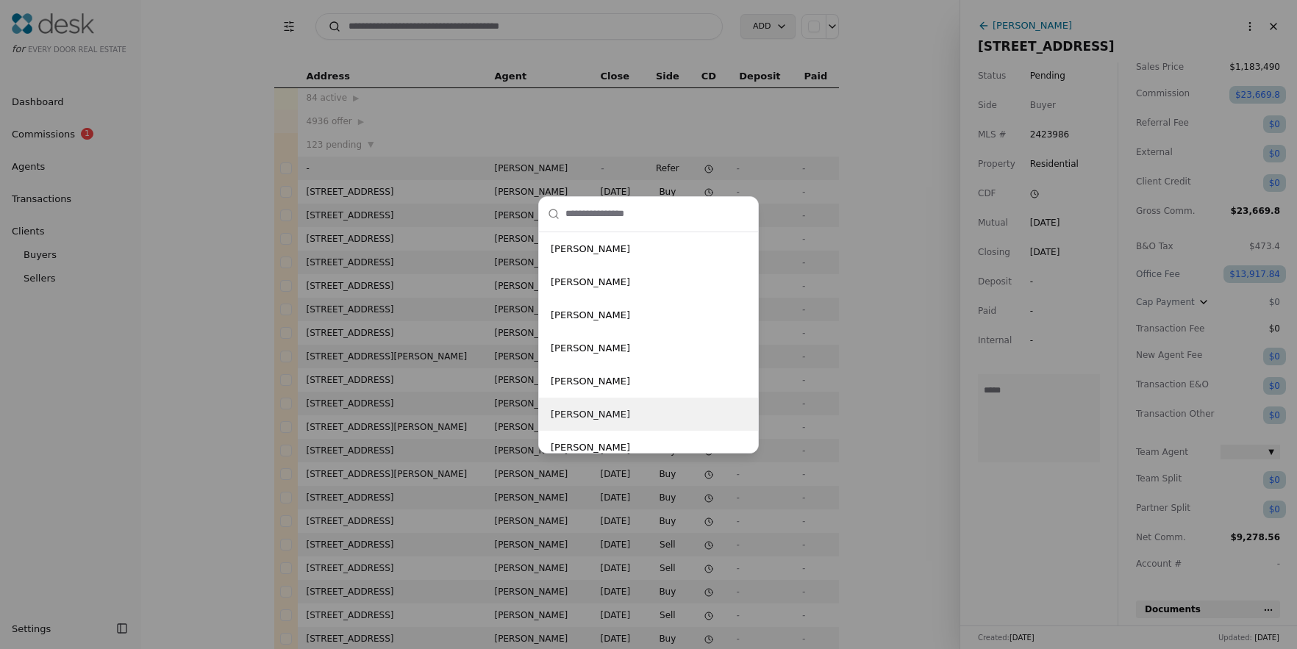
click at [980, 445] on div "-- None -- [PERSON_NAME] [PERSON_NAME] [PERSON_NAME] [PERSON_NAME] [PERSON_NAME…" at bounding box center [648, 324] width 1297 height 649
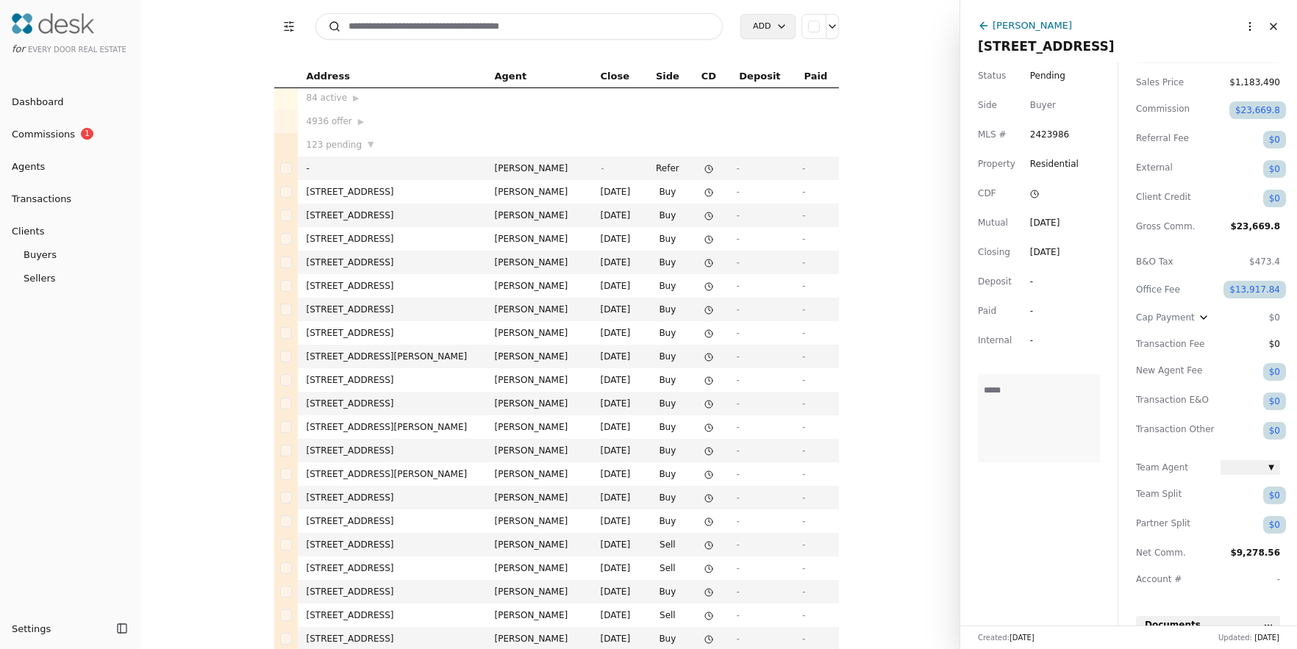
scroll to position [0, 0]
